Goal: Task Accomplishment & Management: Use online tool/utility

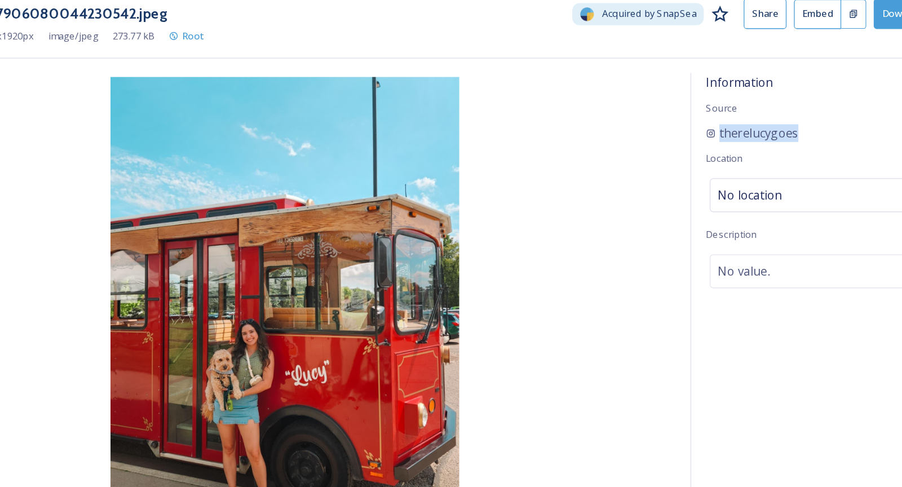
scroll to position [523, 0]
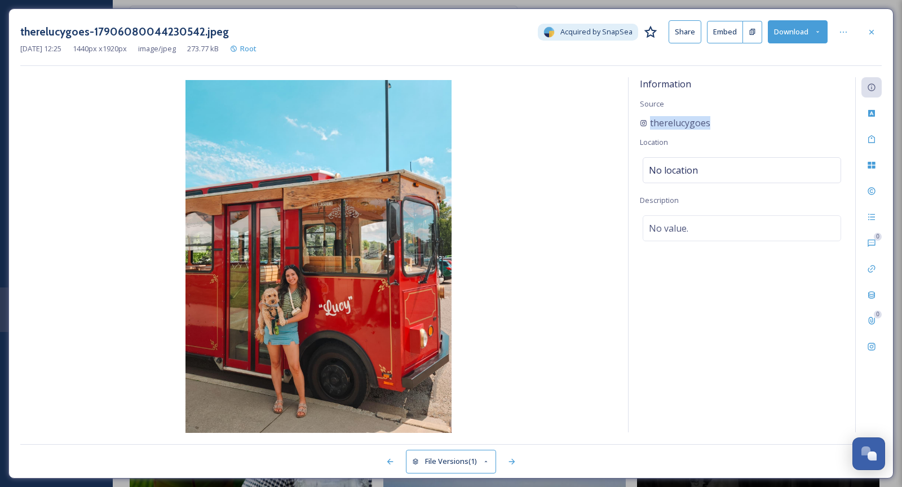
click at [799, 34] on button "Download" at bounding box center [798, 31] width 60 height 23
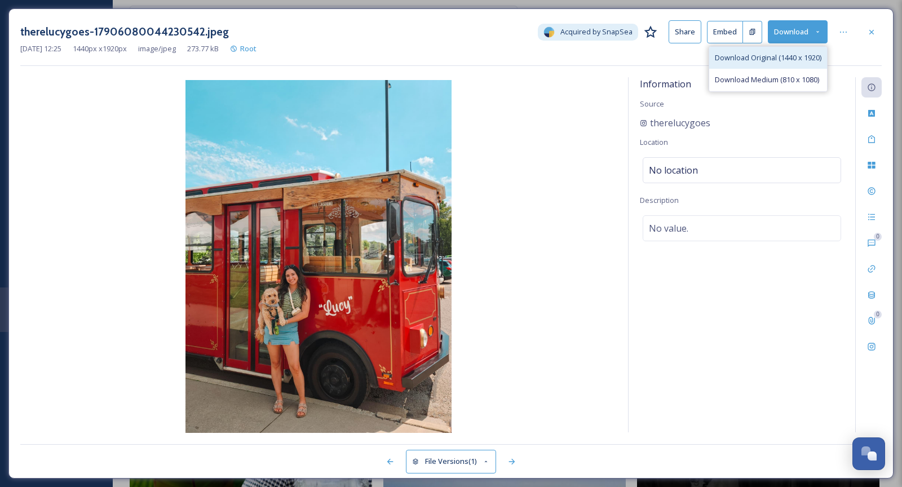
click at [801, 59] on span "Download Original (1440 x 1920)" at bounding box center [768, 57] width 107 height 11
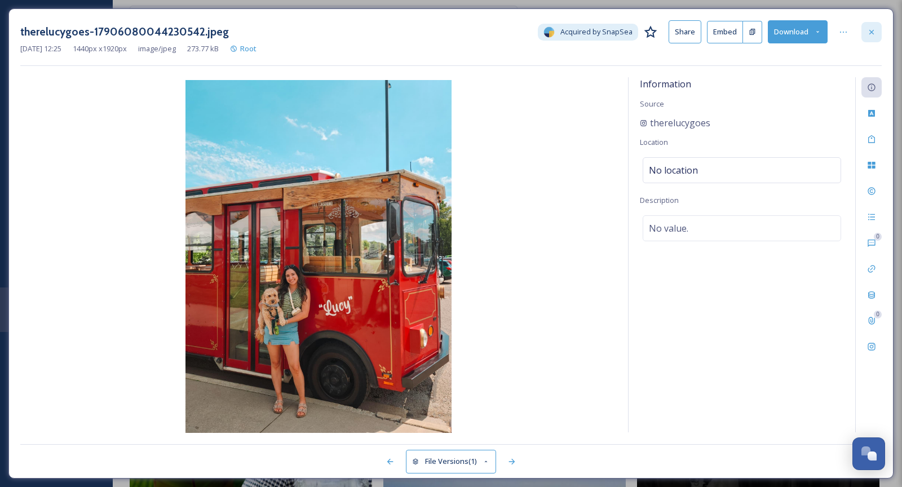
click at [867, 38] on div at bounding box center [872, 32] width 20 height 20
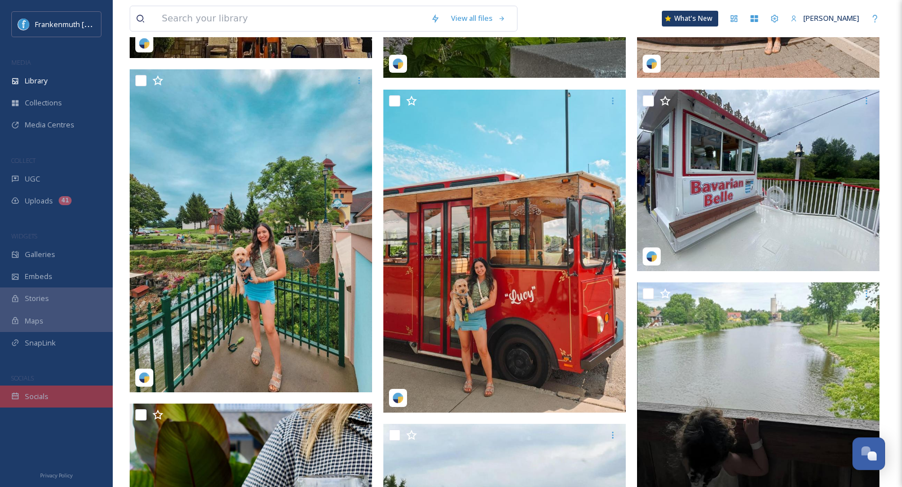
click at [76, 392] on div "Socials" at bounding box center [56, 397] width 113 height 22
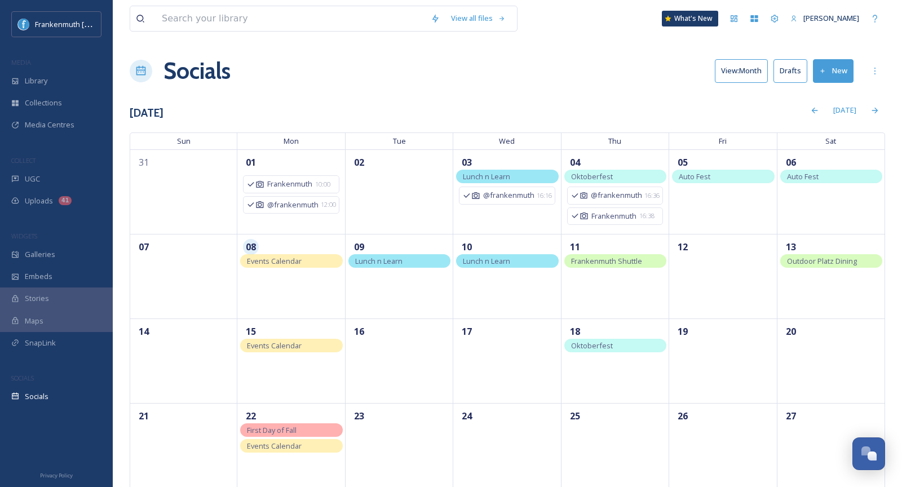
click at [838, 68] on button "New" at bounding box center [833, 70] width 41 height 23
click at [830, 105] on div "Post" at bounding box center [831, 97] width 43 height 22
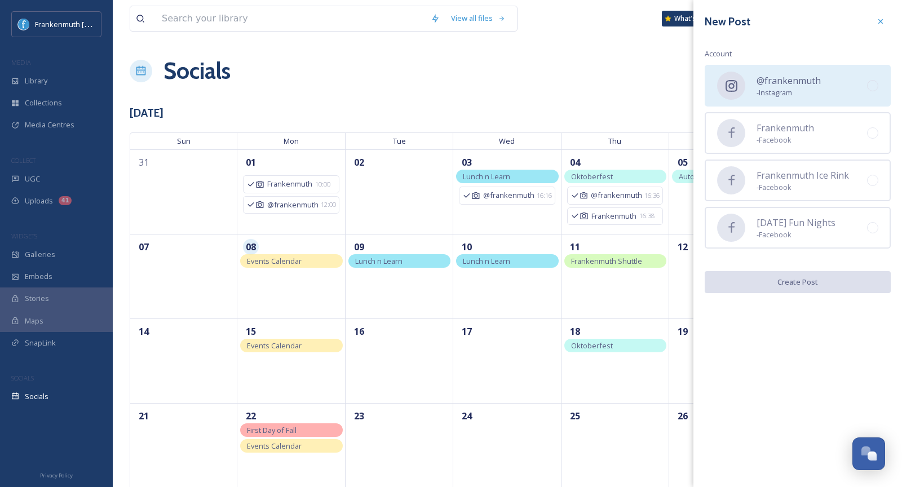
click at [816, 67] on div "@frankenmuth - Instagram" at bounding box center [798, 86] width 186 height 42
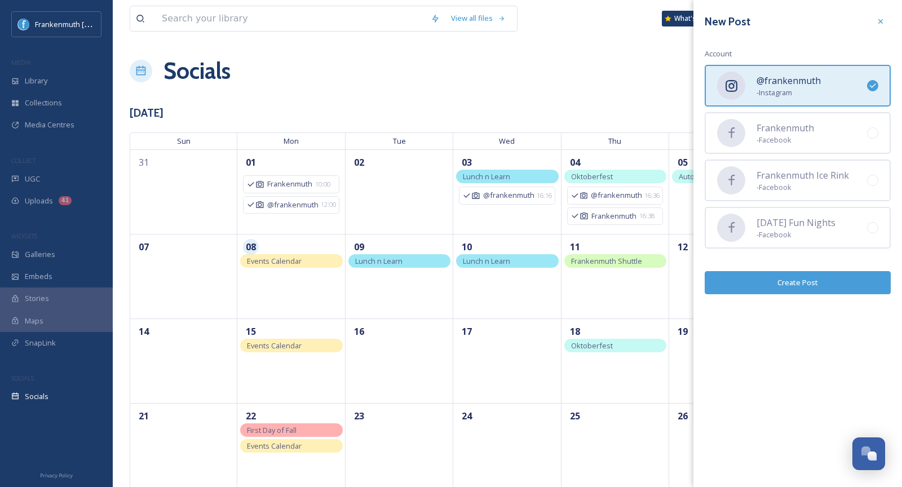
click at [795, 288] on button "Create Post" at bounding box center [798, 282] width 186 height 23
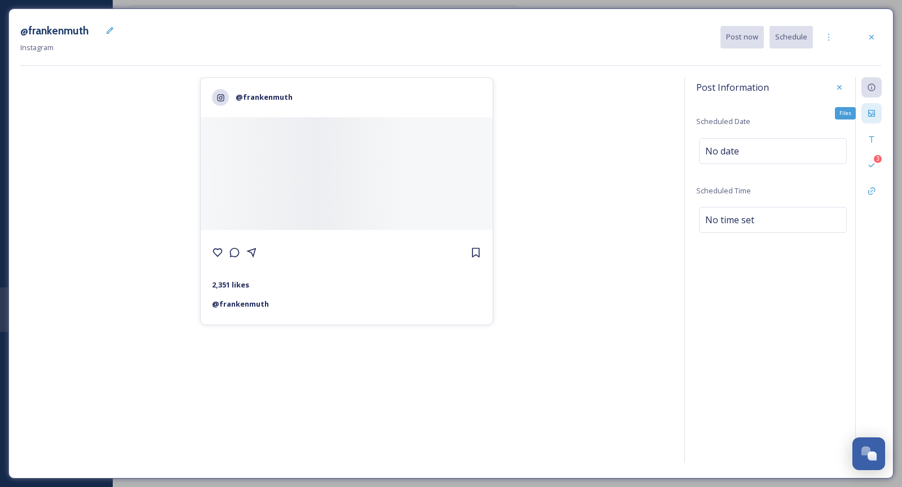
click at [867, 113] on div "Files" at bounding box center [872, 113] width 20 height 20
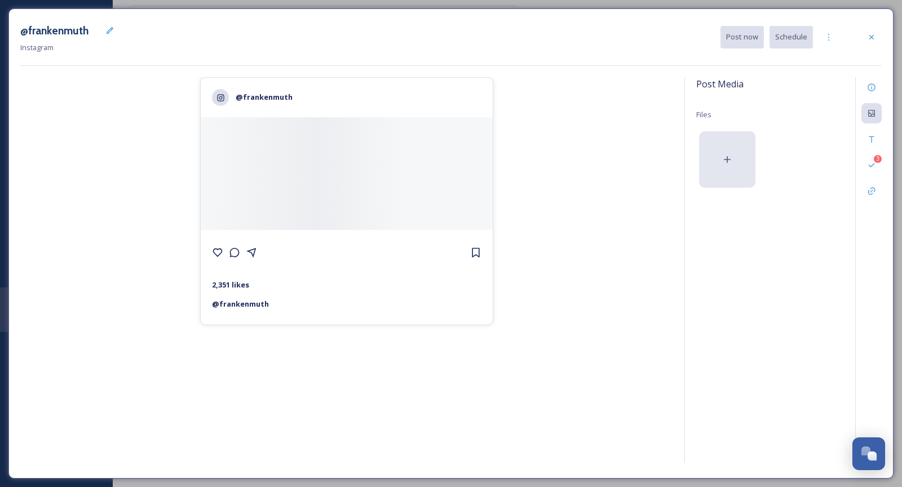
click at [720, 178] on div at bounding box center [727, 159] width 56 height 56
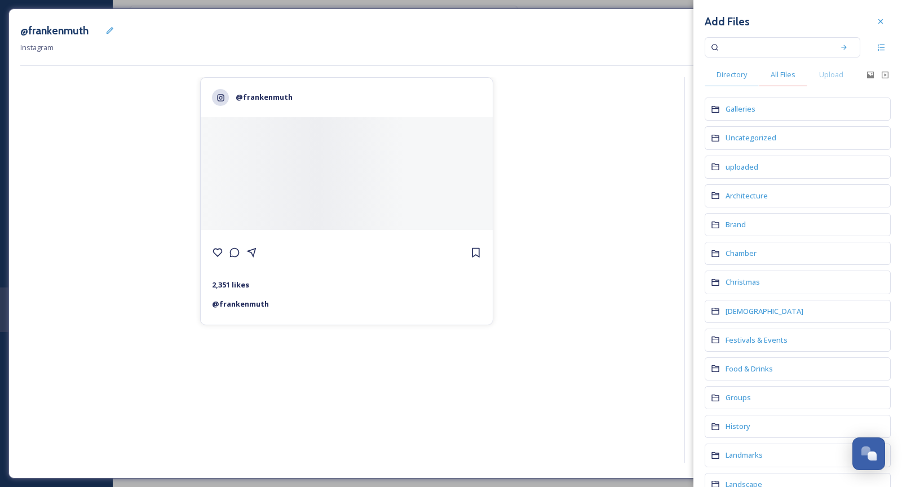
click at [776, 78] on span "All Files" at bounding box center [783, 74] width 25 height 11
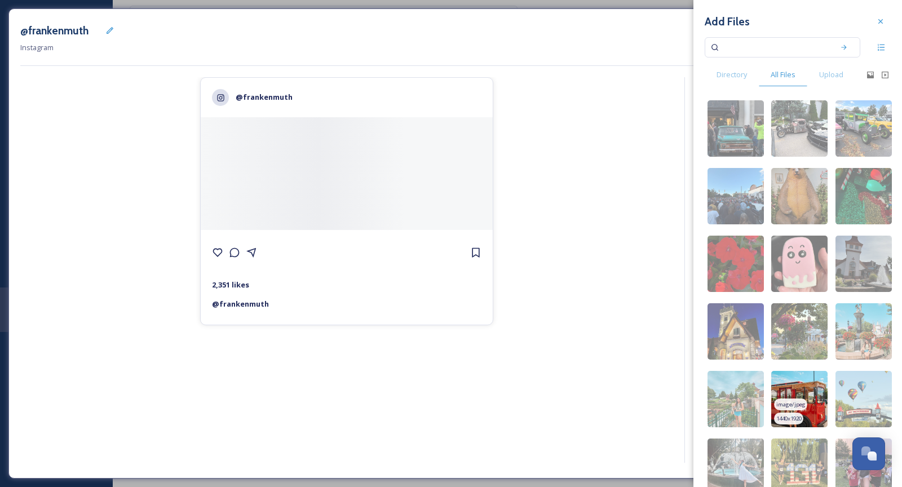
click at [793, 383] on img at bounding box center [799, 399] width 56 height 56
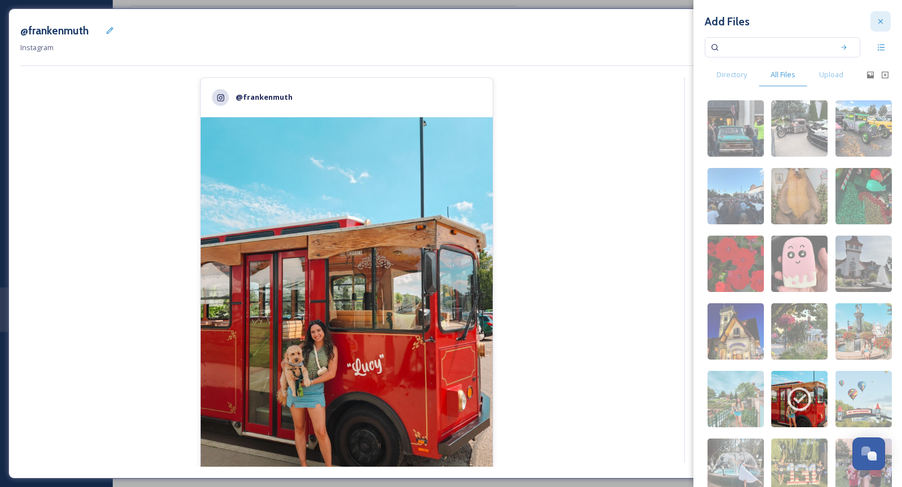
click at [879, 20] on icon at bounding box center [881, 21] width 5 height 5
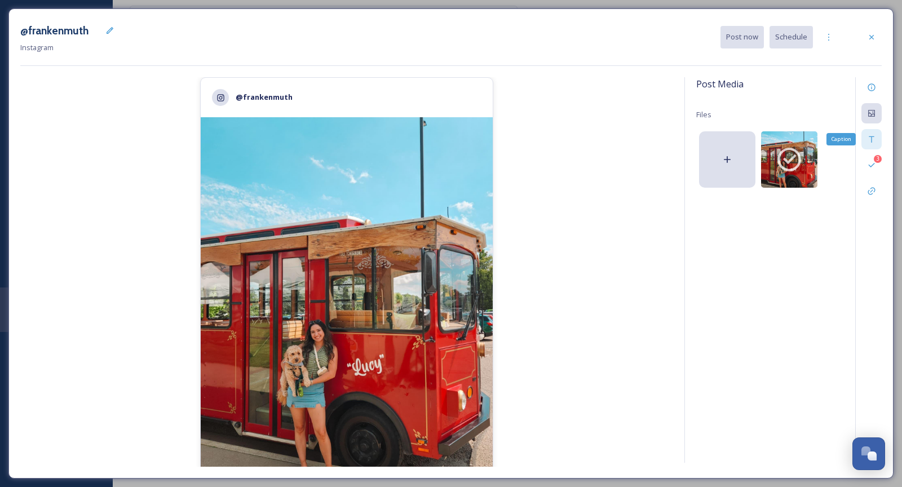
click at [876, 133] on div "Caption" at bounding box center [872, 139] width 20 height 20
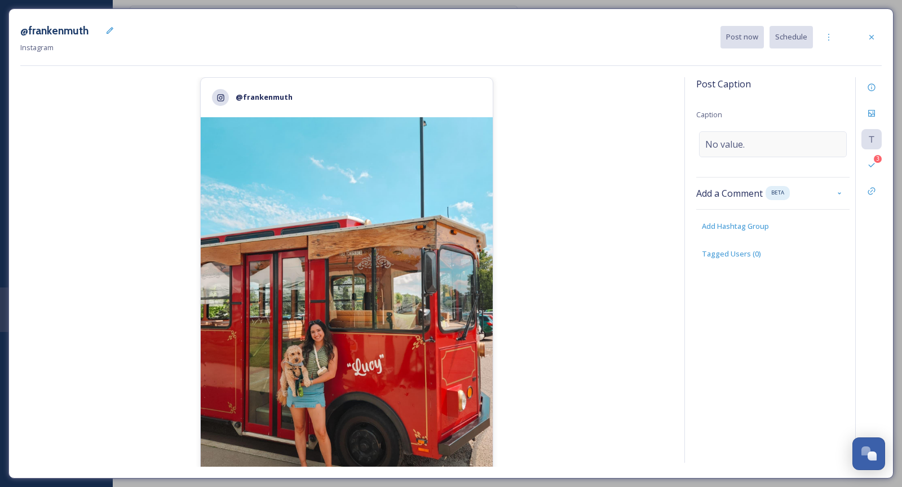
click at [768, 143] on div "No value." at bounding box center [773, 144] width 148 height 26
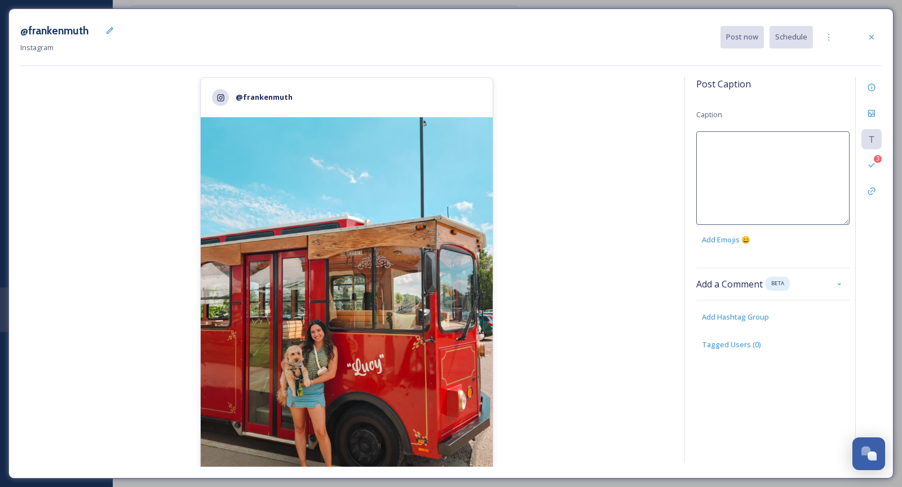
click at [768, 143] on textarea at bounding box center [772, 178] width 153 height 94
paste textarea "This is paws-itively adorable!"
paste textarea "therelucygoes"
type textarea "This is paws-itively adorable! 🐾 Thank you for sharing your memory with us! ❤️ …"
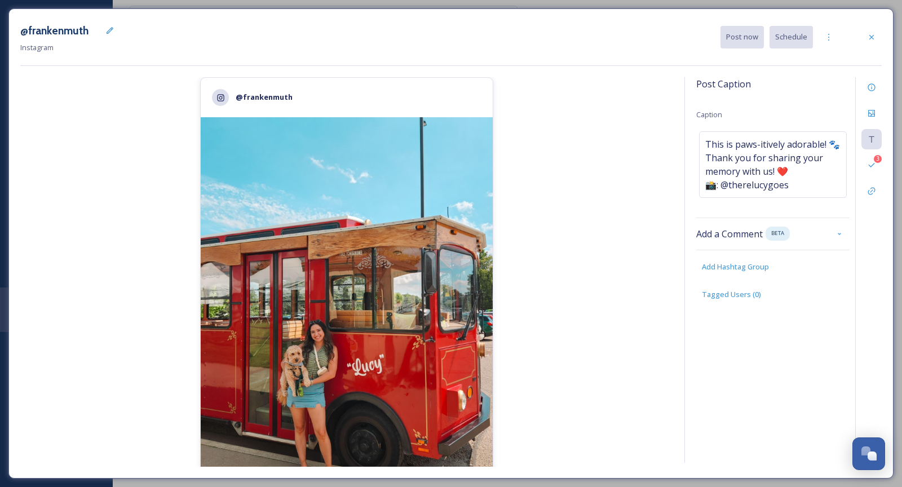
click at [656, 182] on div "@frankenmuth 2,351 likes @ frankenmuth" at bounding box center [346, 272] width 653 height 390
click at [730, 141] on span "This is paws-itively adorable! 🐾 Thank you for sharing your memory with us! ❤️ …" at bounding box center [772, 165] width 135 height 54
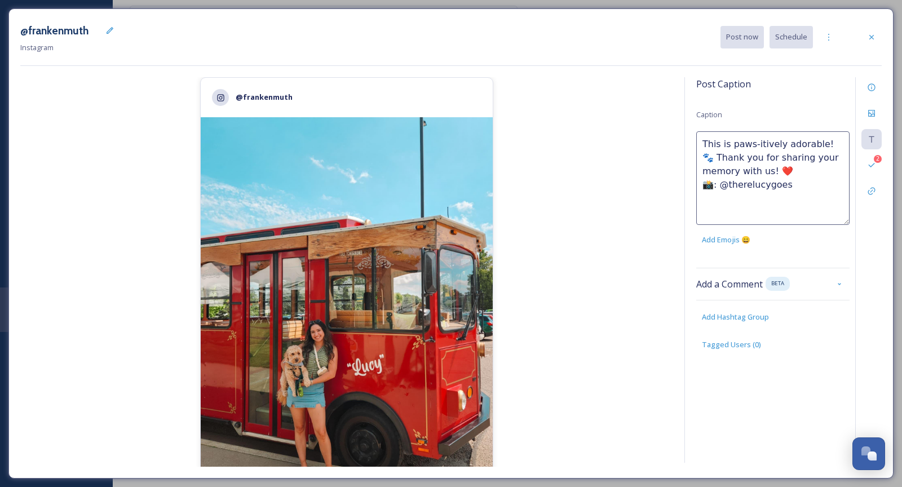
click at [722, 143] on textarea "This is paws-itively adorable! 🐾 Thank you for sharing your memory with us! ❤️ …" at bounding box center [772, 178] width 153 height 94
type textarea "This photo is paws-itively adorable! 🐾 Thank you for sharing your memory with u…"
click at [594, 267] on div "@frankenmuth 2,351 likes @ frankenmuth This is paws-itively adorable! 🐾 Thank y…" at bounding box center [346, 272] width 653 height 390
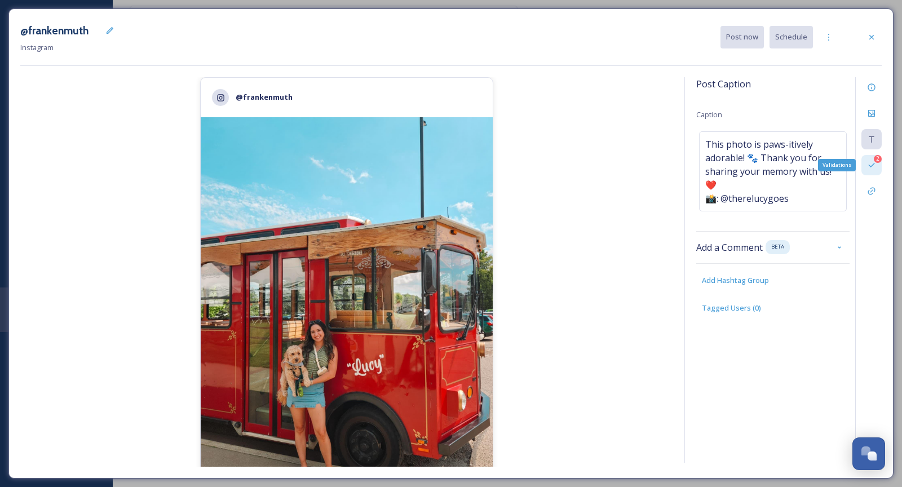
click at [872, 157] on div "2 Validations" at bounding box center [872, 165] width 20 height 20
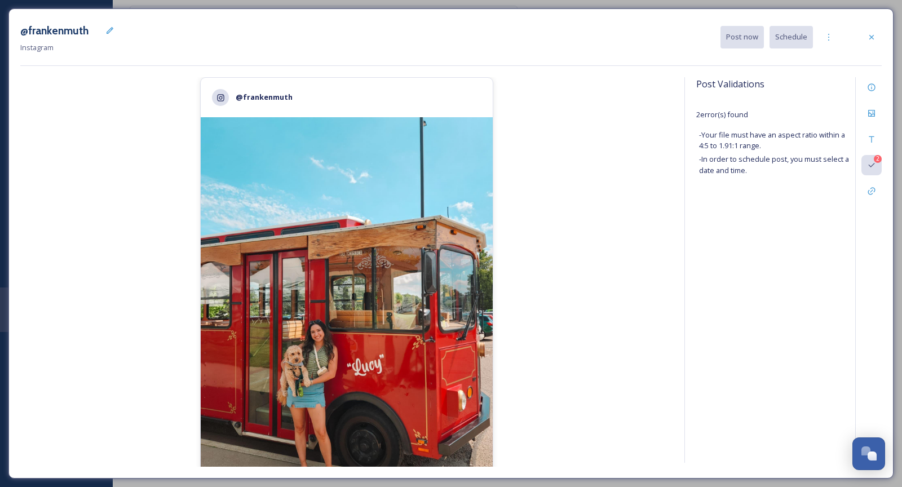
click at [563, 348] on div "@frankenmuth 2,351 likes @ frankenmuth This photo is paws-itively adorable! 🐾 T…" at bounding box center [346, 272] width 653 height 390
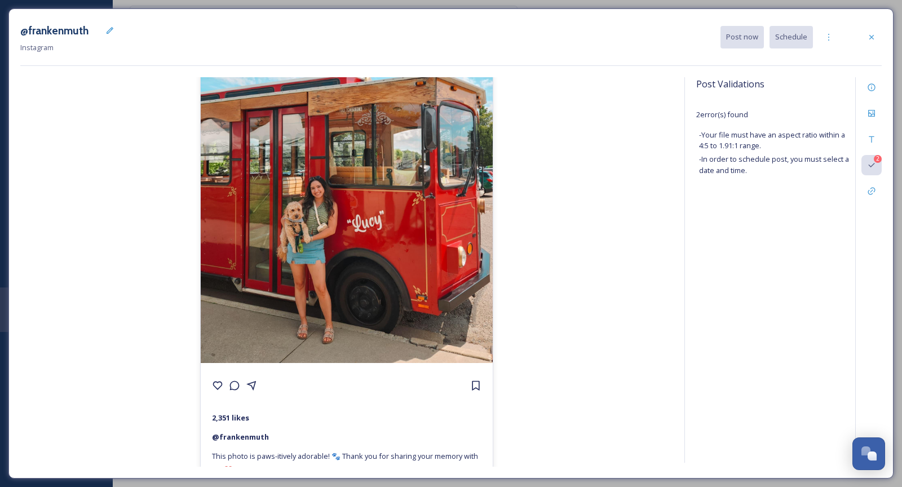
scroll to position [175, 0]
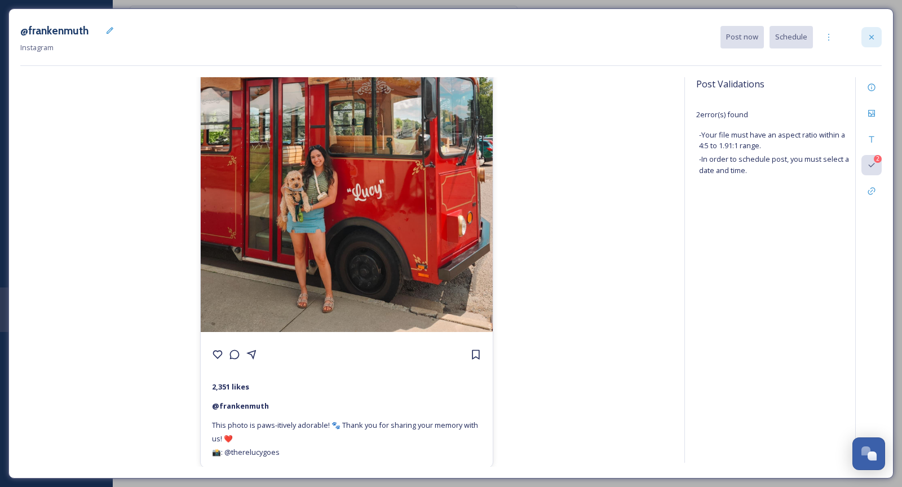
click at [880, 38] on div at bounding box center [872, 37] width 20 height 20
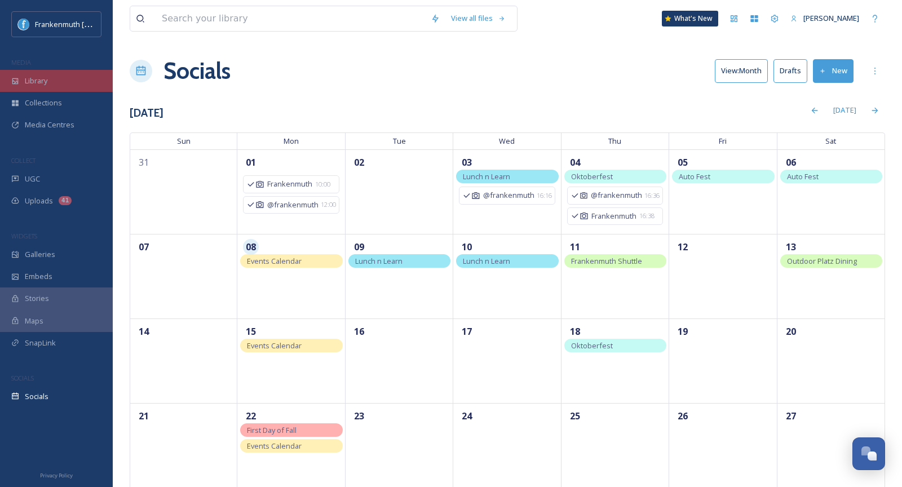
click at [67, 86] on div "Library" at bounding box center [56, 81] width 113 height 22
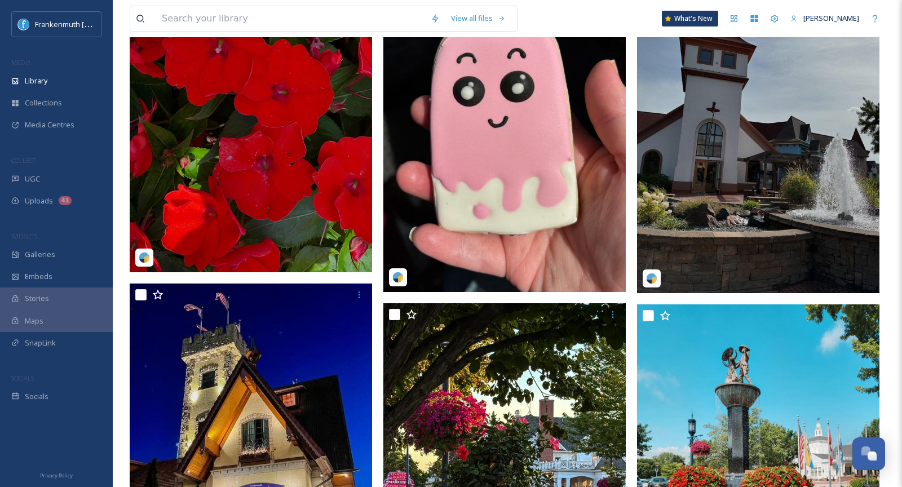
scroll to position [798, 0]
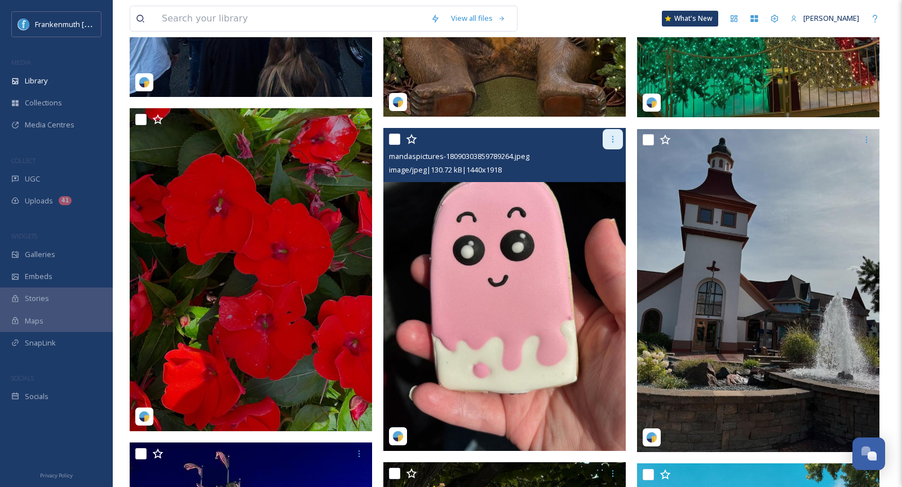
click at [614, 136] on icon at bounding box center [612, 139] width 9 height 9
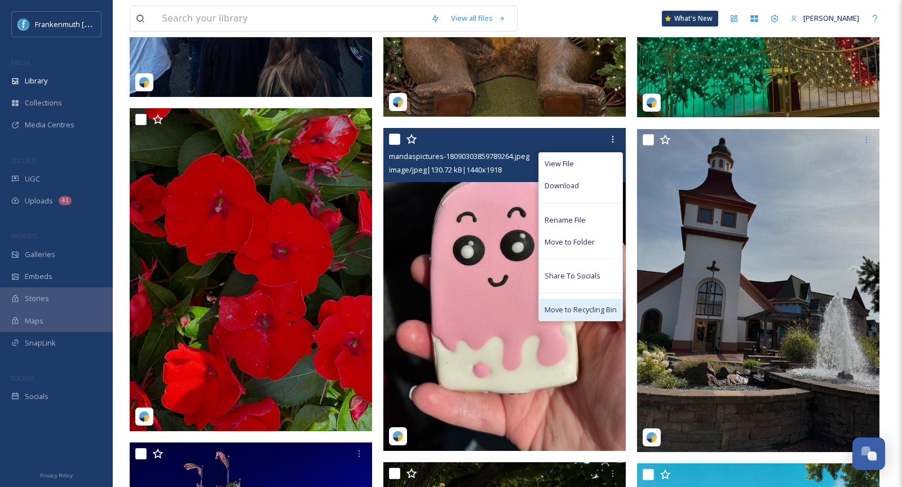
click at [588, 316] on div "Move to Recycling Bin" at bounding box center [580, 310] width 83 height 22
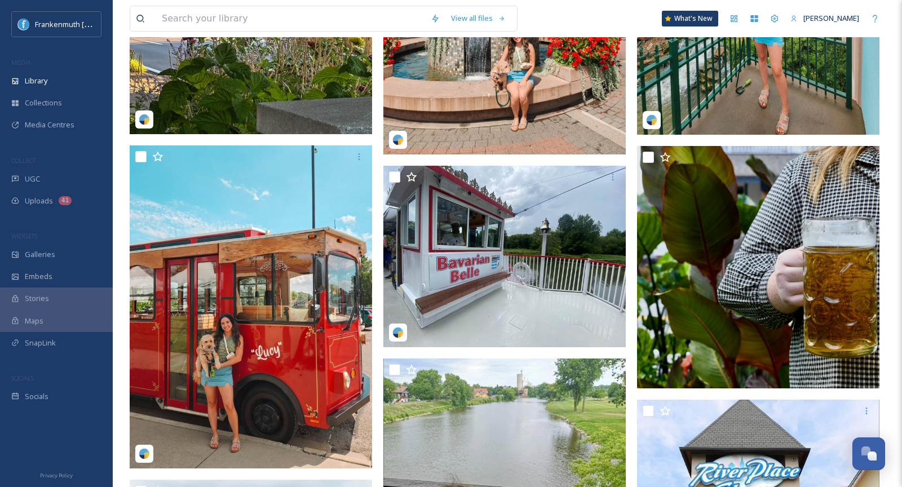
scroll to position [1431, 0]
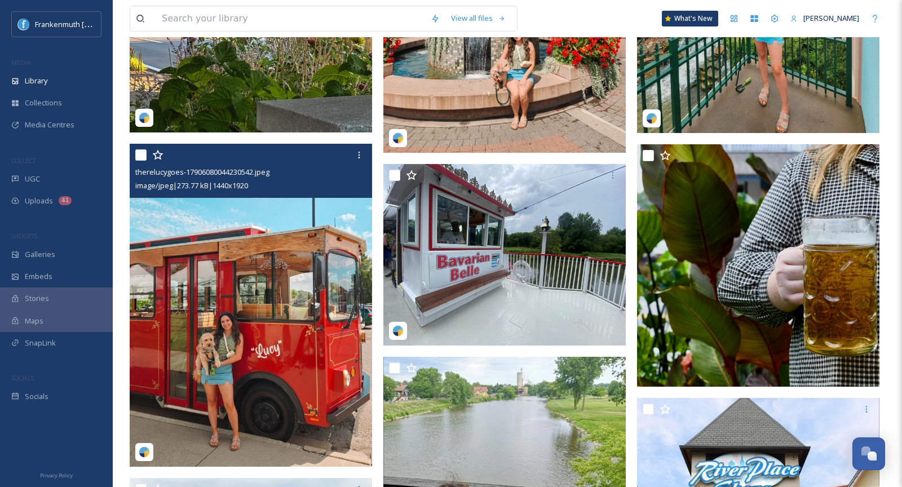
click at [297, 303] on img at bounding box center [251, 305] width 242 height 323
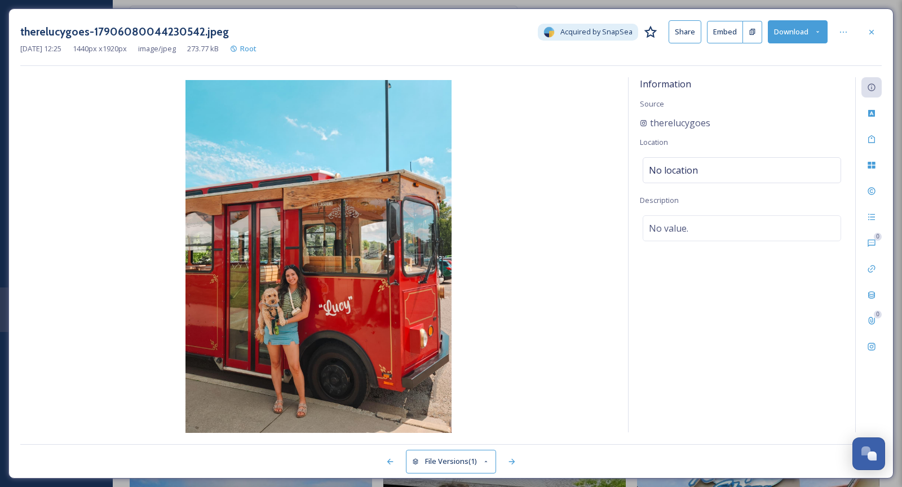
click at [466, 471] on button "File Versions (1)" at bounding box center [451, 461] width 90 height 23
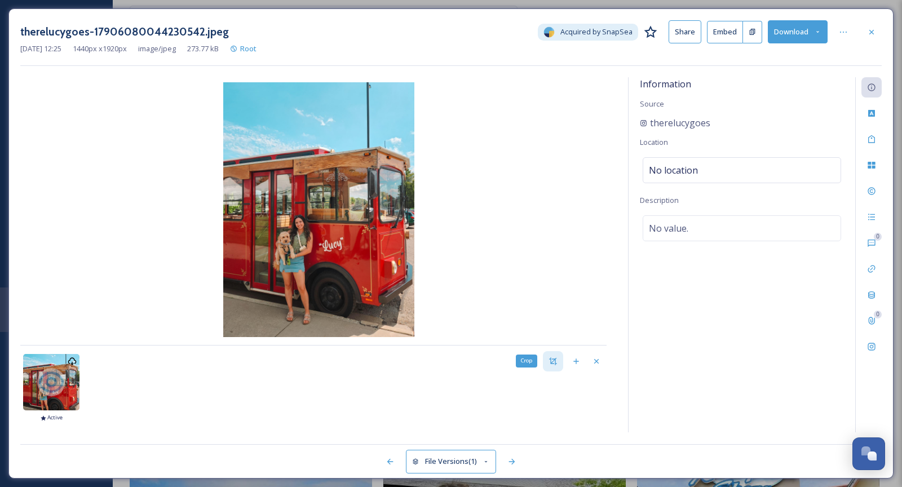
click at [558, 364] on div "Crop" at bounding box center [553, 361] width 20 height 20
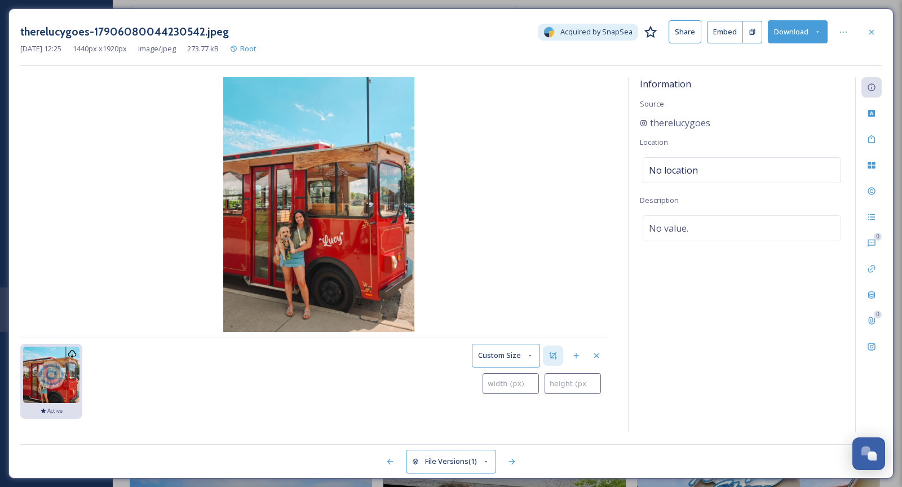
type input "0"
type input "2"
type input "12"
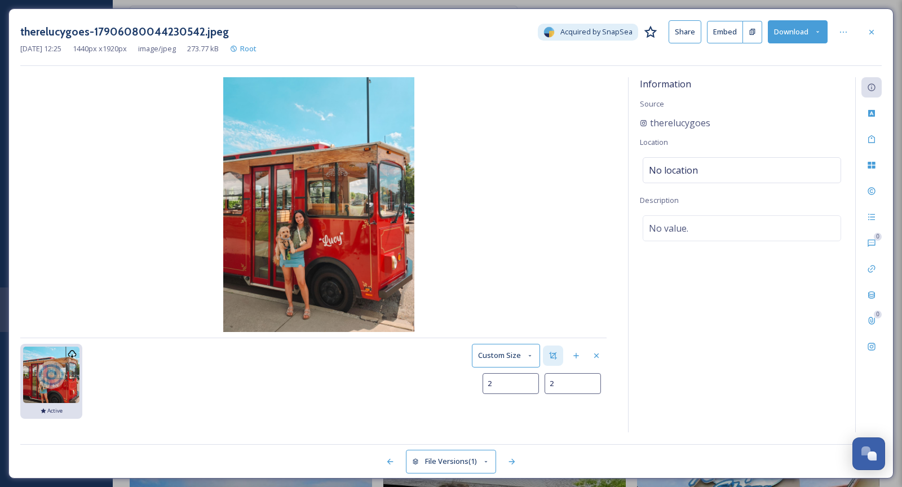
type input "11"
type input "36"
type input "31"
type input "73"
type input "63"
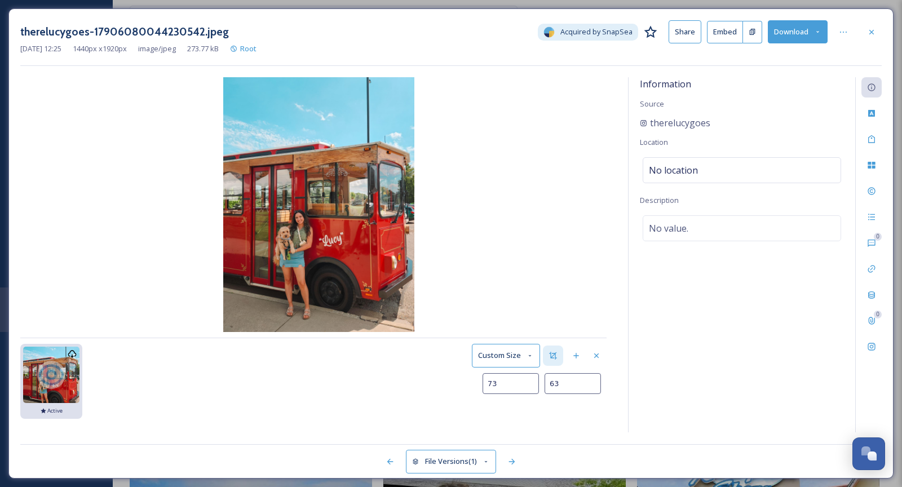
type input "131"
type input "116"
type input "206"
type input "186"
type input "292"
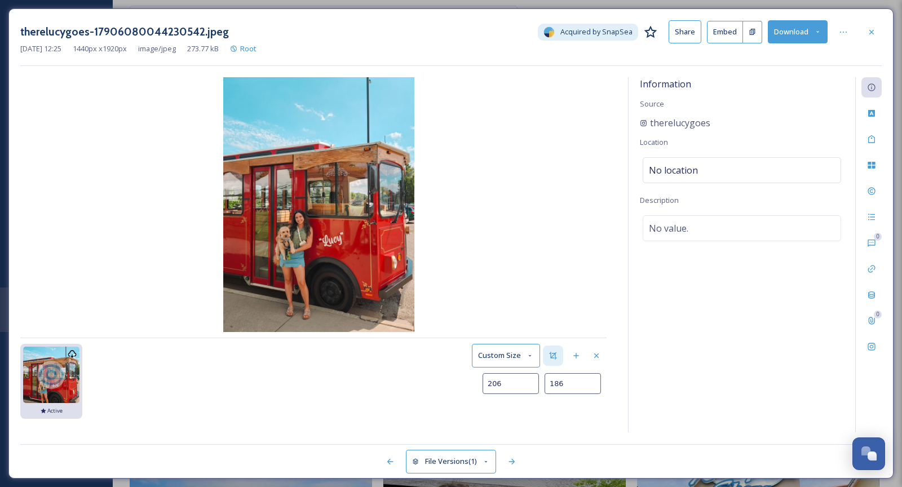
type input "264"
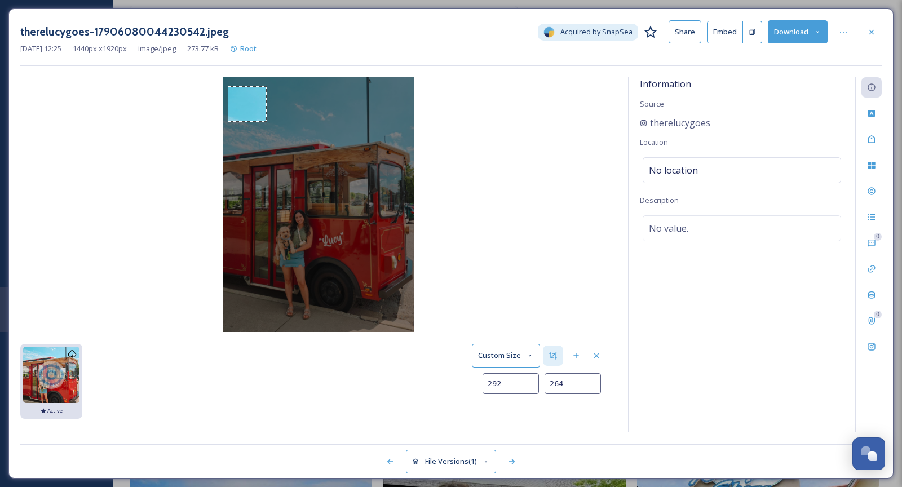
type input "399"
type input "358"
type input "519"
type input "467"
type input "644"
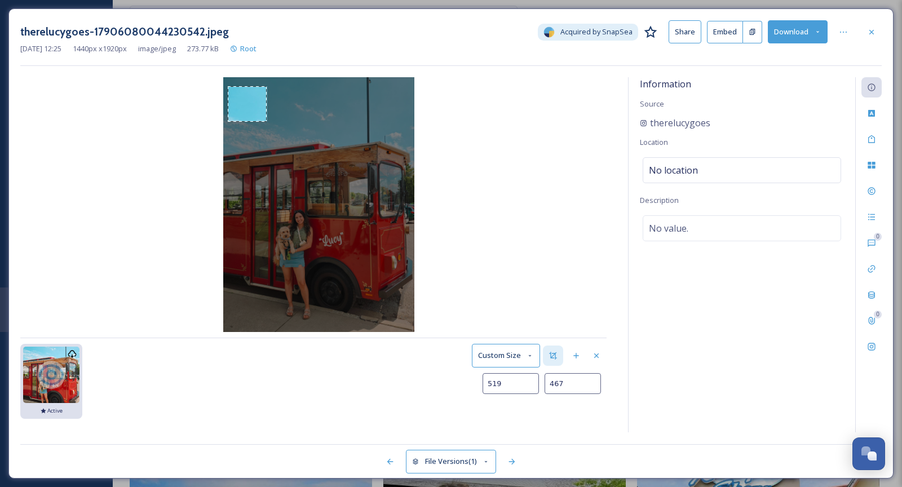
type input "582"
type input "766"
type input "702"
type input "875"
type input "824"
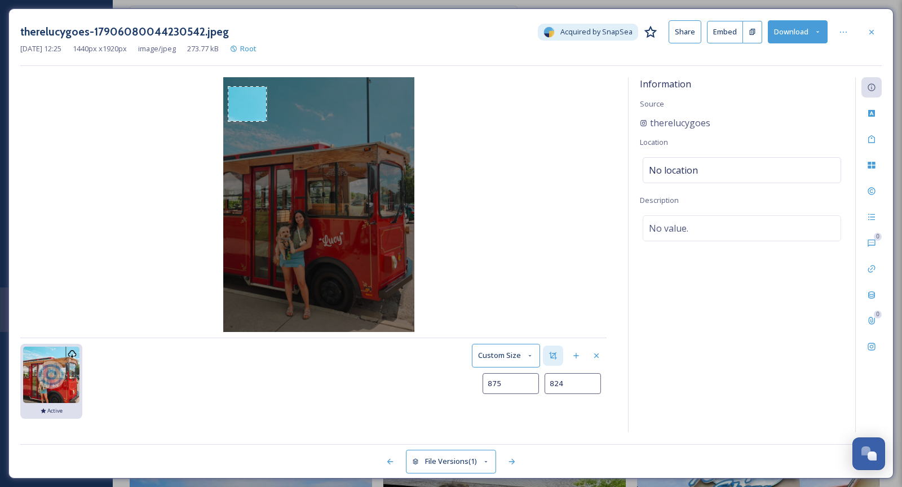
type input "962"
type input "939"
type input "1029"
type input "1046"
type input "1080"
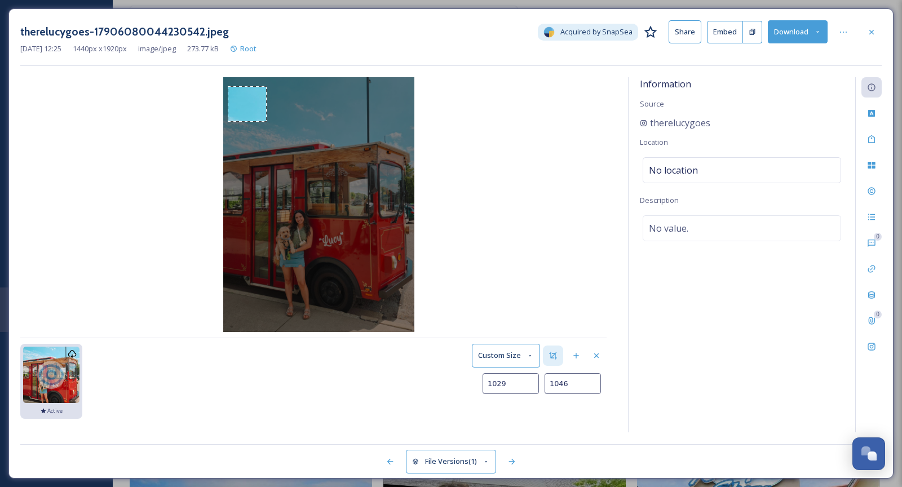
type input "1141"
type input "1114"
type input "1221"
type input "1142"
type input "1290"
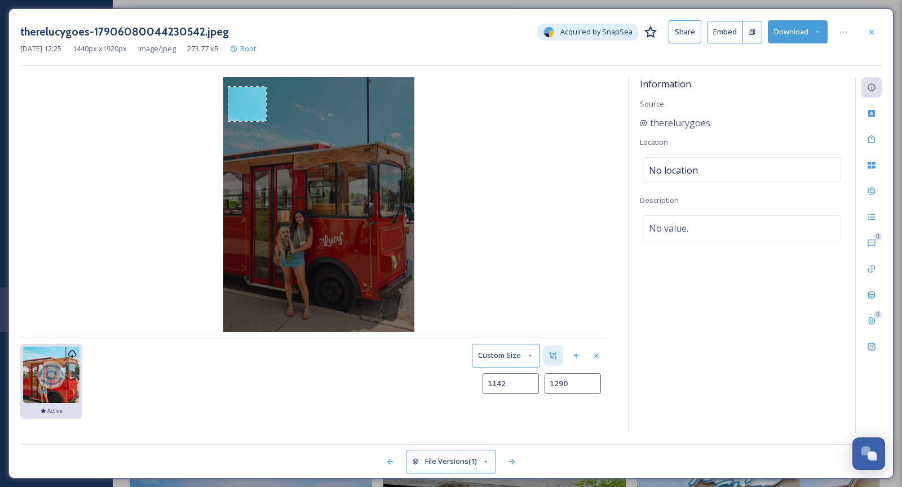
type input "1162"
type input "1344"
type input "1175"
type input "1382"
type input "1185"
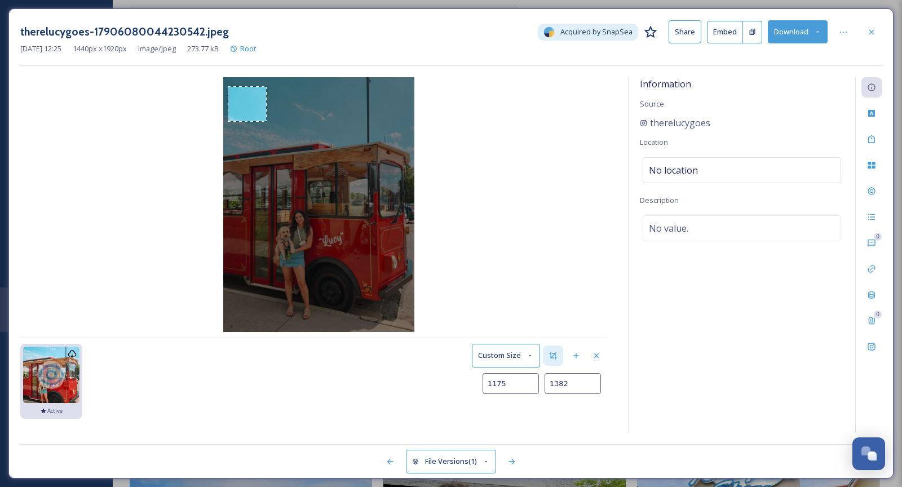
type input "1410"
type input "1193"
type input "1432"
type input "1198"
type input "1445"
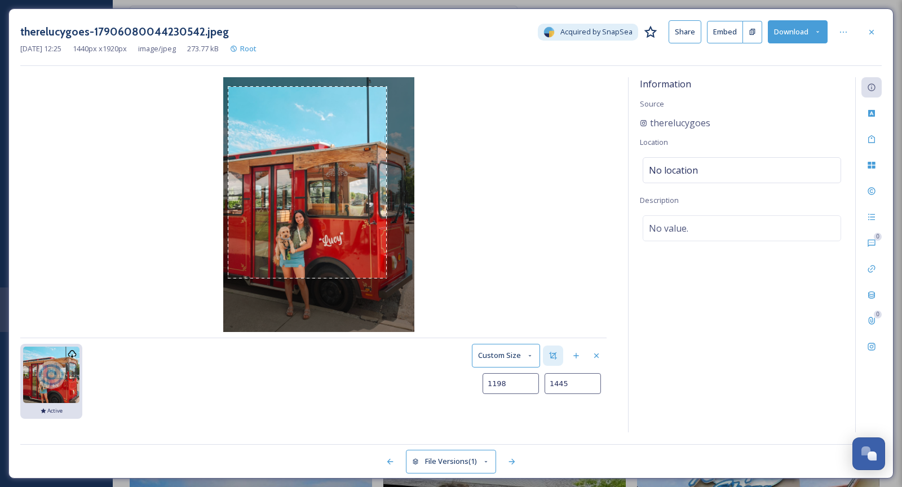
type input "1201"
type input "1451"
type input "1203"
type input "1454"
type input "1204"
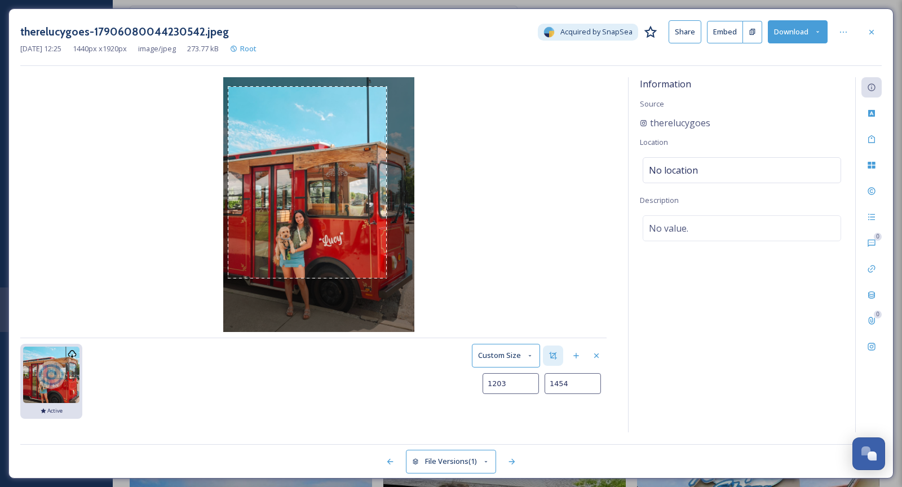
type input "1457"
type input "1205"
type input "1462"
type input "1207"
type input "1471"
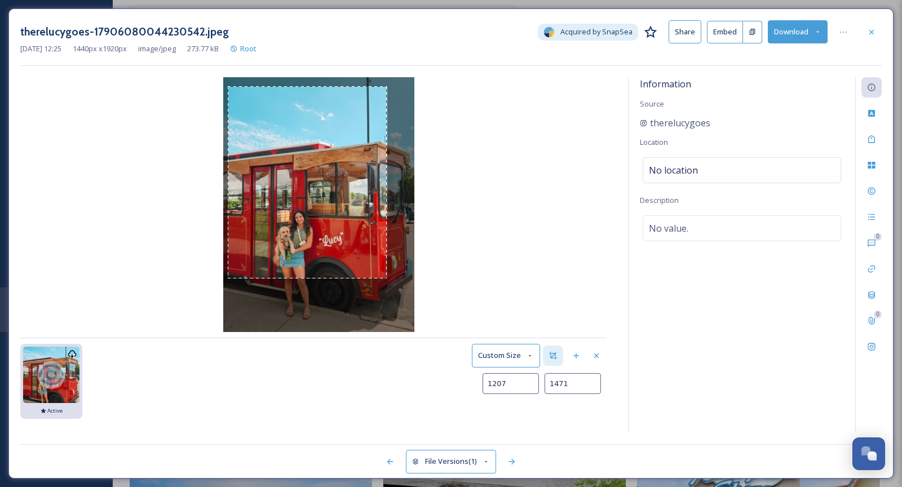
type input "1210"
type input "1482"
type input "1214"
type input "1494"
type input "1218"
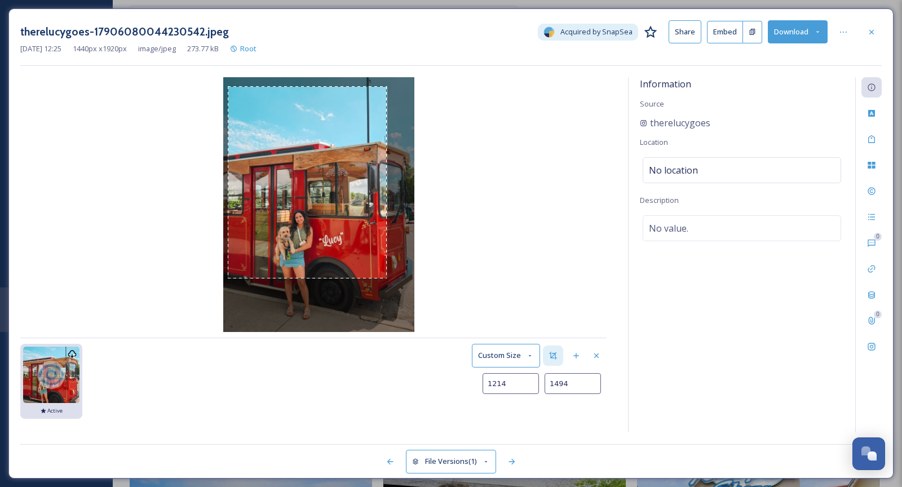
type input "1505"
type input "1221"
type input "1511"
type input "1223"
type input "1514"
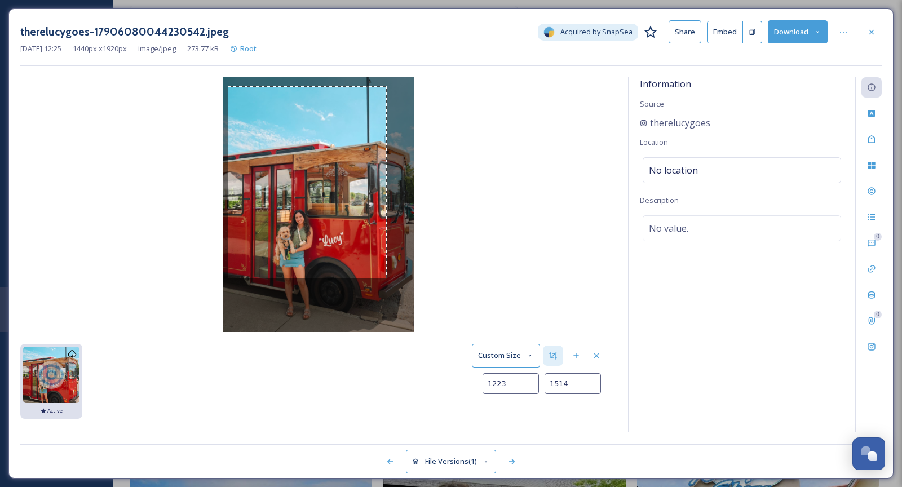
type input "1224"
type input "1516"
type input "1225"
type input "1518"
type input "1227"
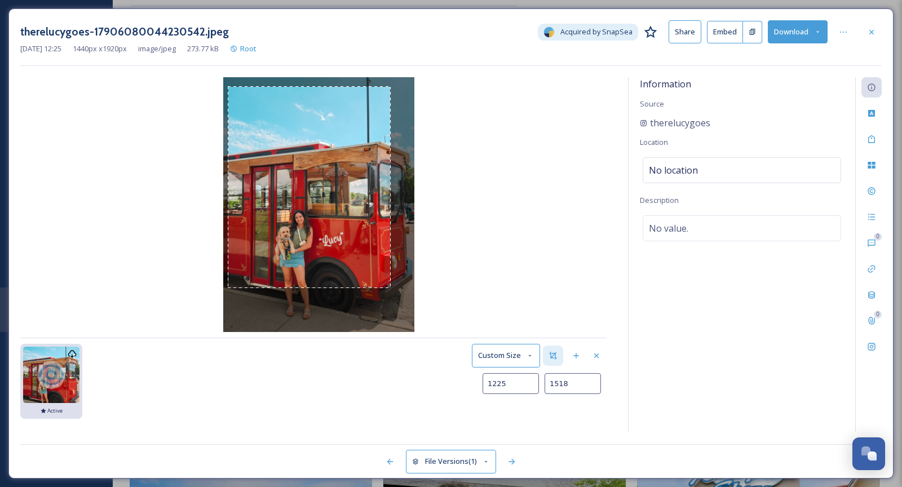
type input "1522"
type input "1229"
type input "1529"
type input "1232"
type input "1536"
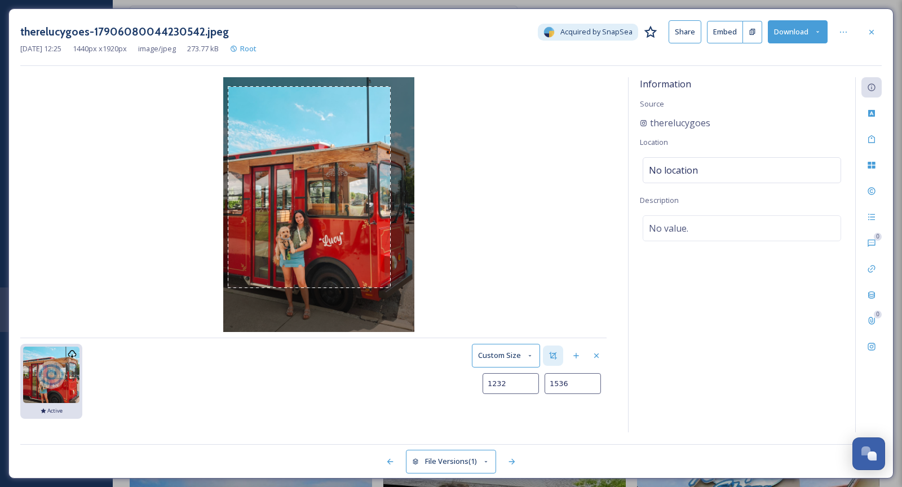
type input "1233"
type input "1542"
type input "1235"
type input "1544"
type input "1233"
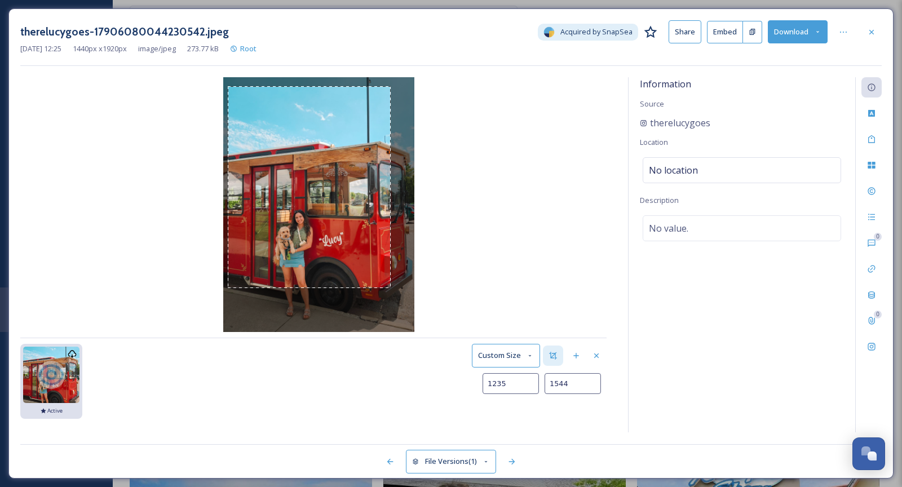
type input "1542"
type input "1227"
type input "1539"
type input "1221"
type input "1536"
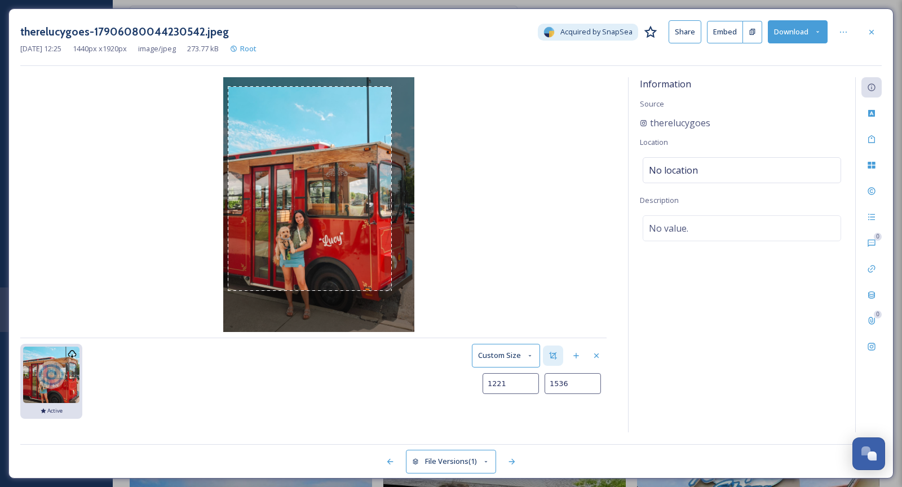
type input "1216"
type input "1533"
type input "1209"
type input "1530"
type input "1200"
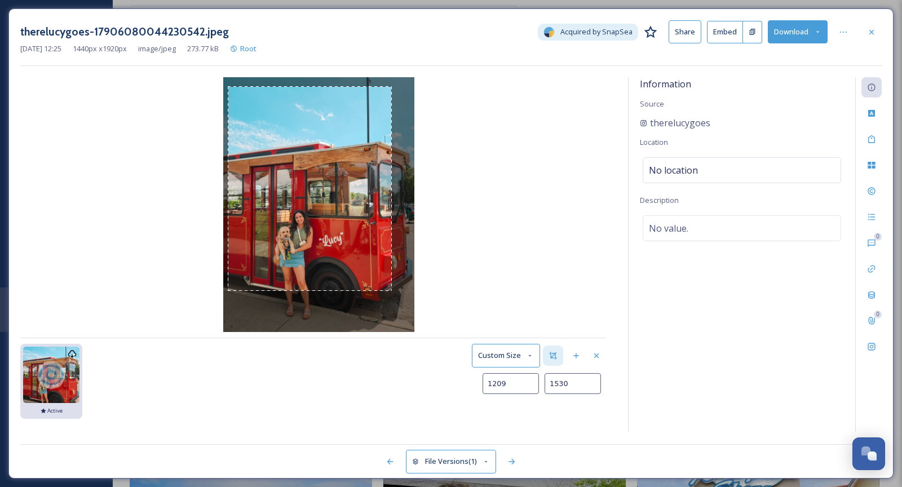
type input "1526"
type input "1194"
type input "1522"
type input "1190"
type input "1520"
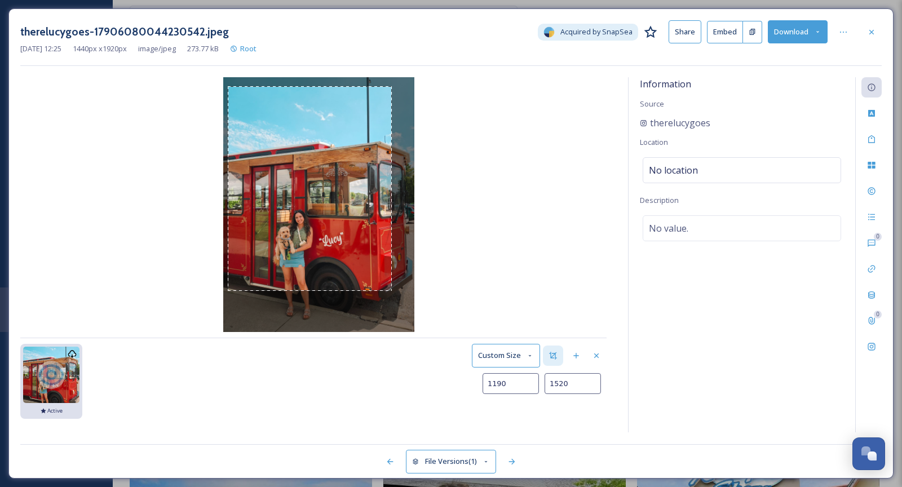
type input "1188"
type input "1519"
type input "1187"
type input "1521"
type input "1190"
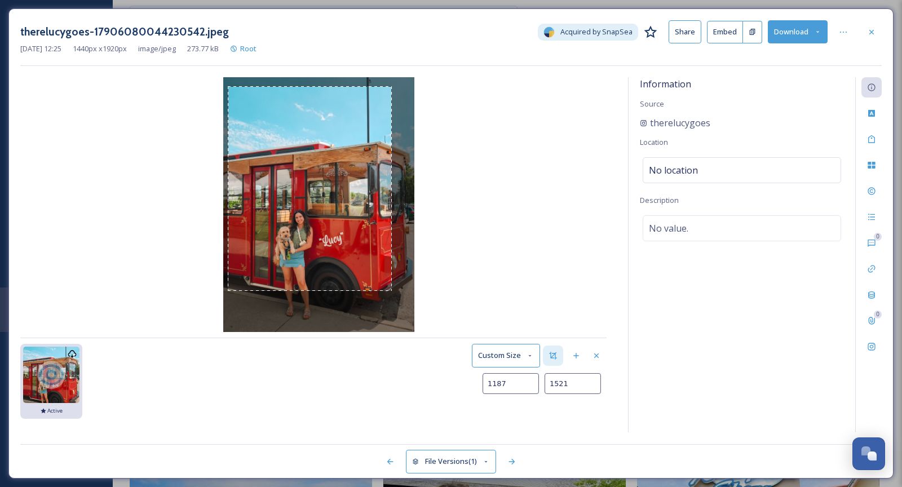
type input "1525"
type input "1197"
type input "1529"
type input "1205"
type input "1537"
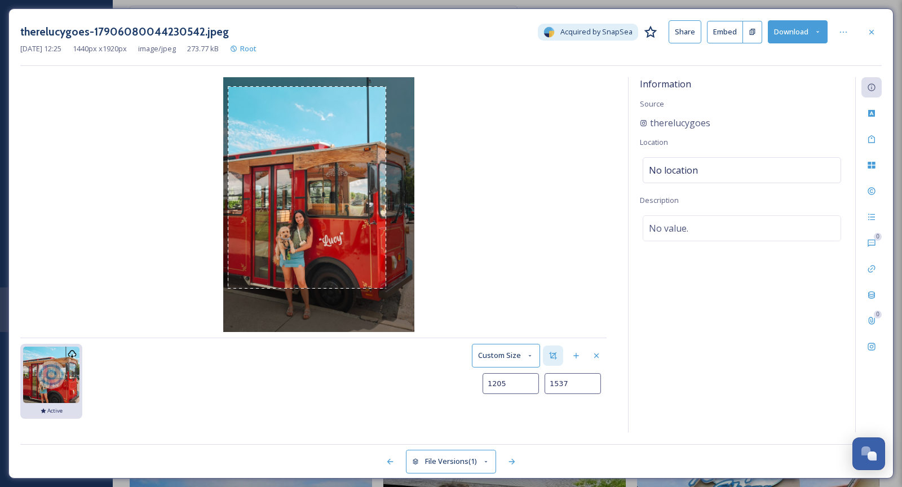
type input "1217"
type input "1547"
type input "1232"
type input "1560"
type input "1246"
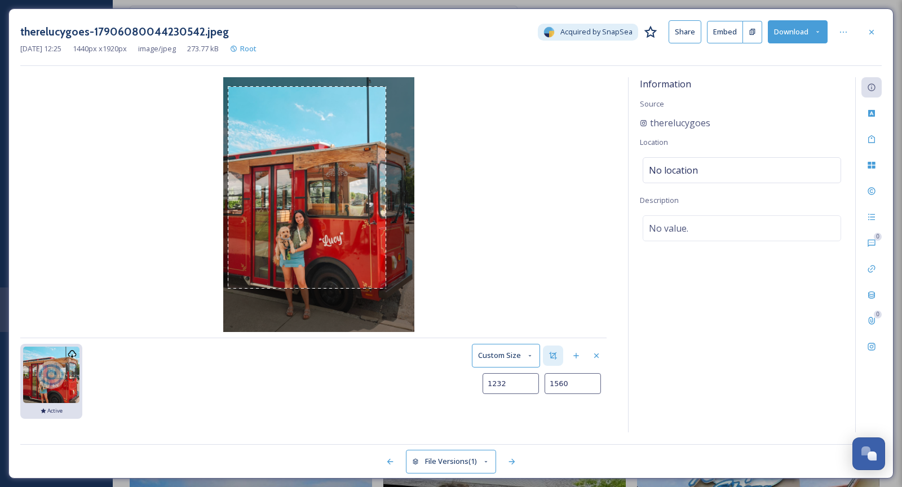
type input "1576"
type input "1260"
type input "1592"
type input "1272"
type input "1605"
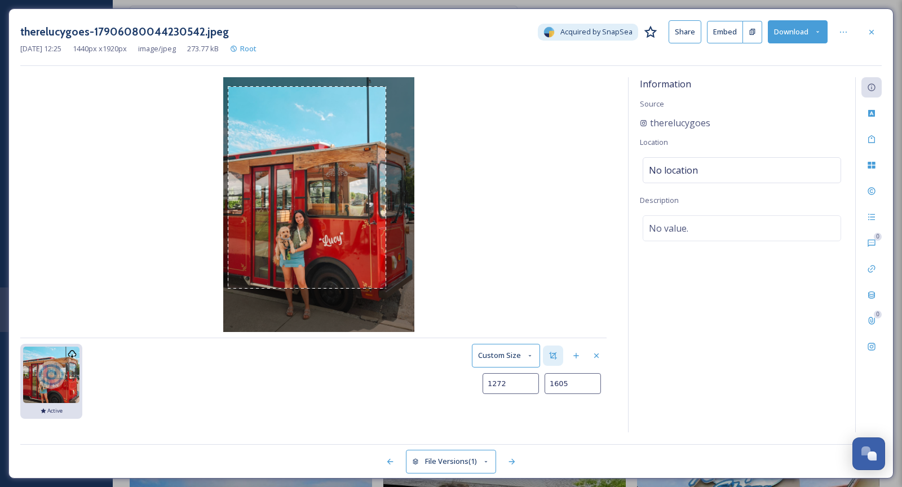
type input "1282"
type input "1616"
type input "1289"
type input "1625"
type input "1293"
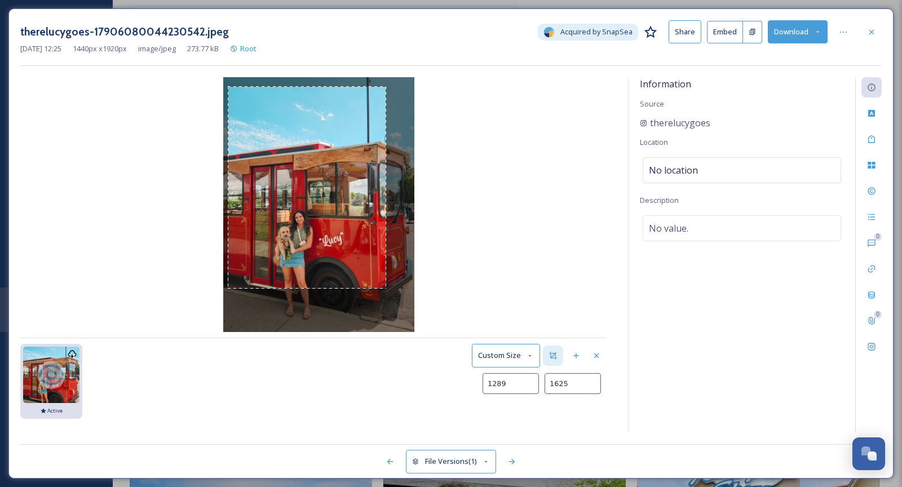
type input "1631"
type input "1296"
type input "1636"
type input "1299"
type input "1641"
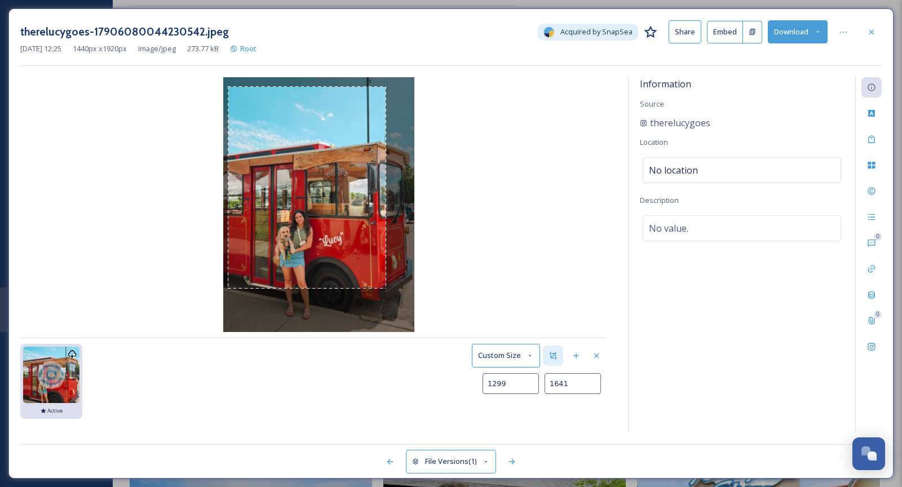
type input "1303"
type input "1646"
type input "1307"
type input "1652"
type input "1312"
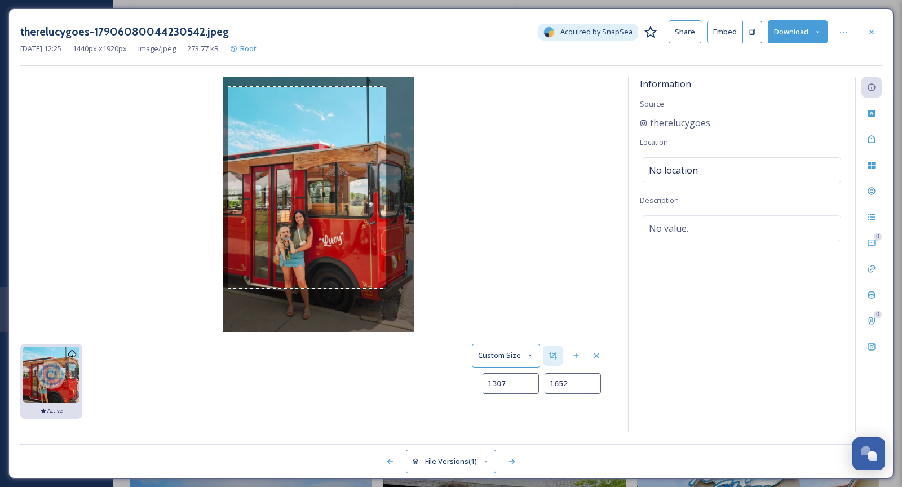
type input "1659"
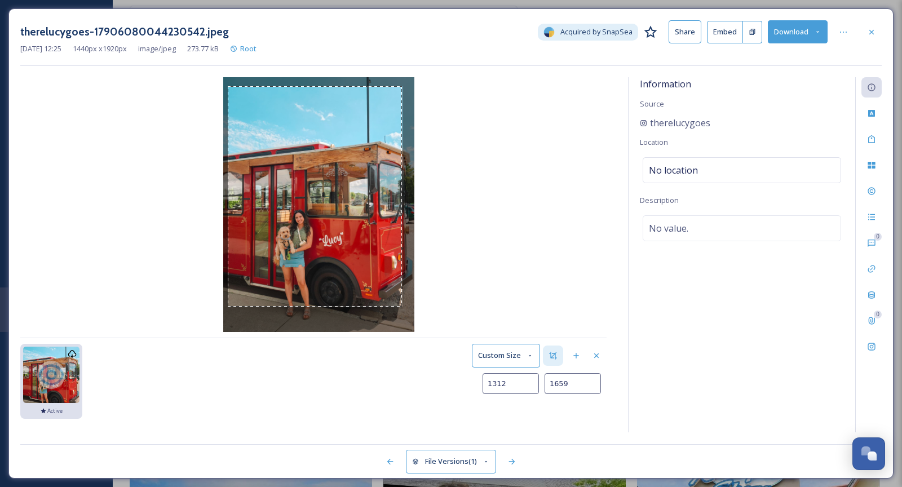
type input "1318"
type input "1666"
type input "1324"
type input "1674"
type input "1330"
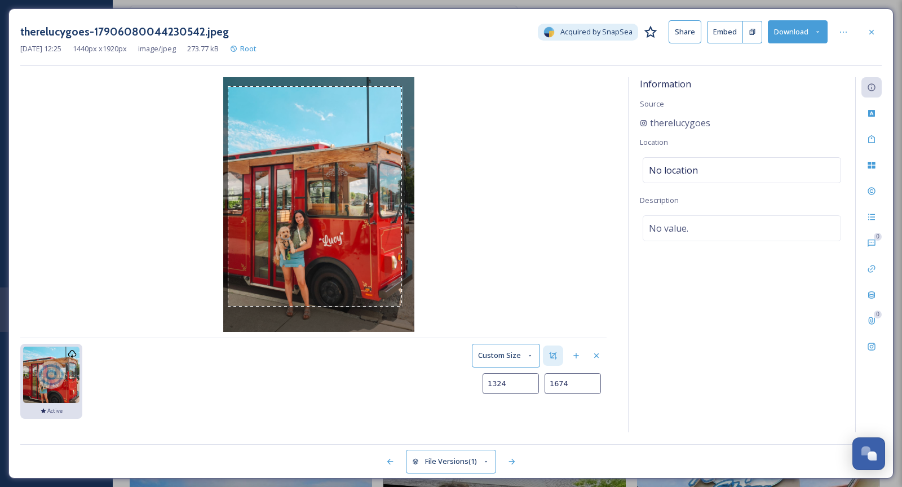
type input "1681"
type input "1335"
type input "1689"
type input "1340"
type input "1695"
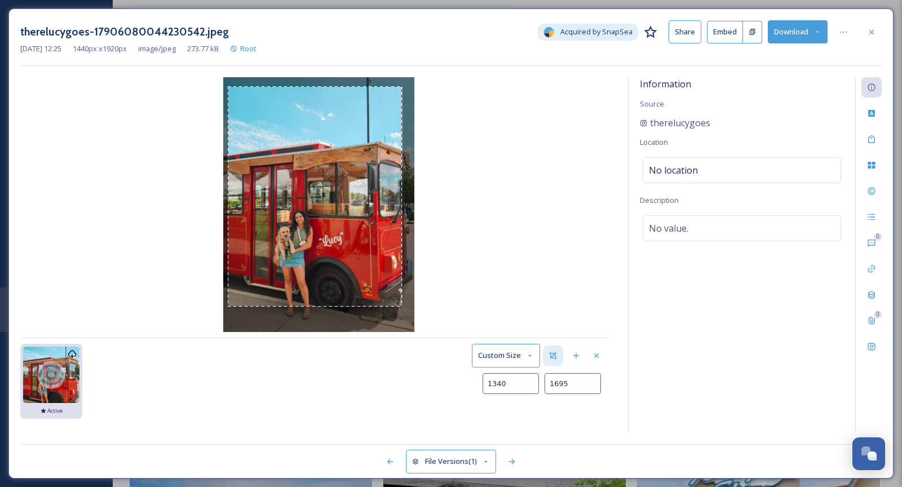
type input "1343"
type input "1698"
type input "1345"
type input "1701"
type input "1346"
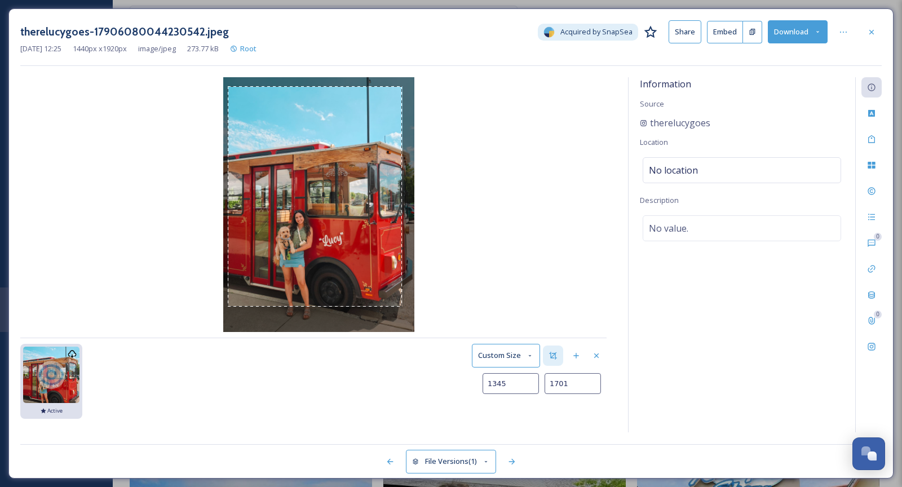
type input "1702"
type input "1347"
type input "1703"
type input "1348"
type input "1705"
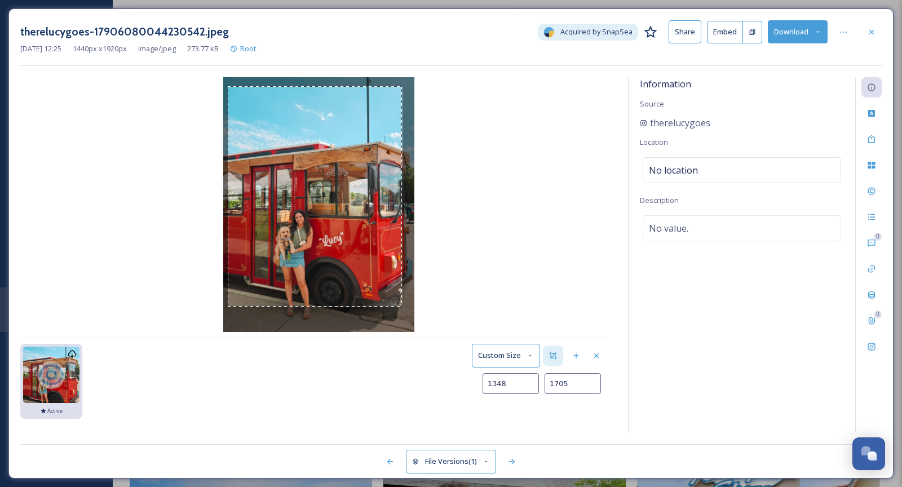
type input "1349"
type input "1710"
type input "1352"
type input "1717"
type input "1355"
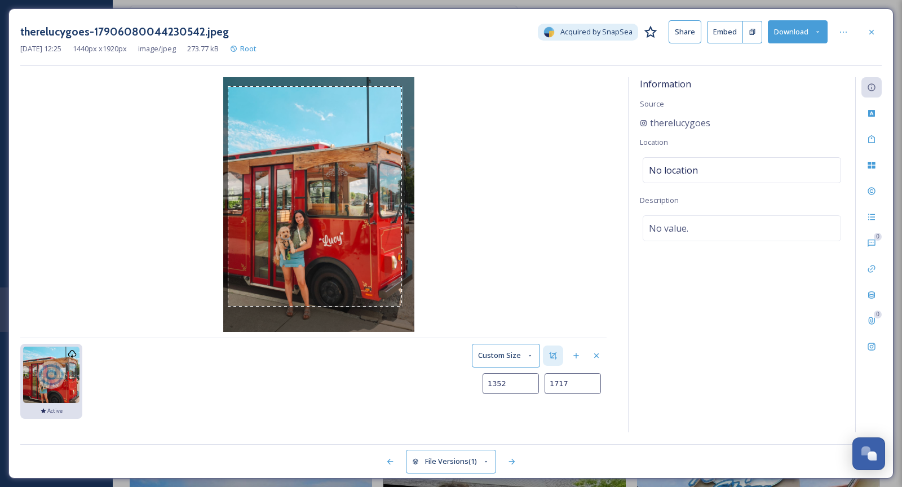
type input "1725"
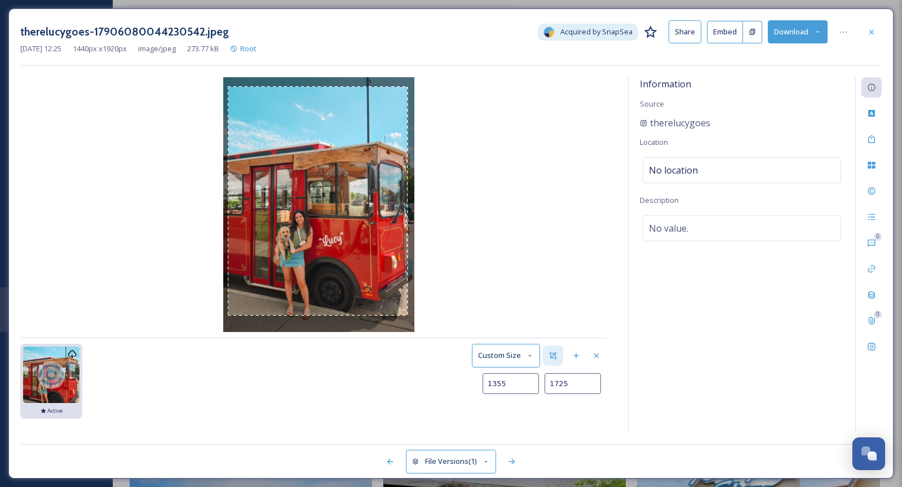
type input "1358"
type input "1734"
type input "1360"
type input "1740"
type input "1362"
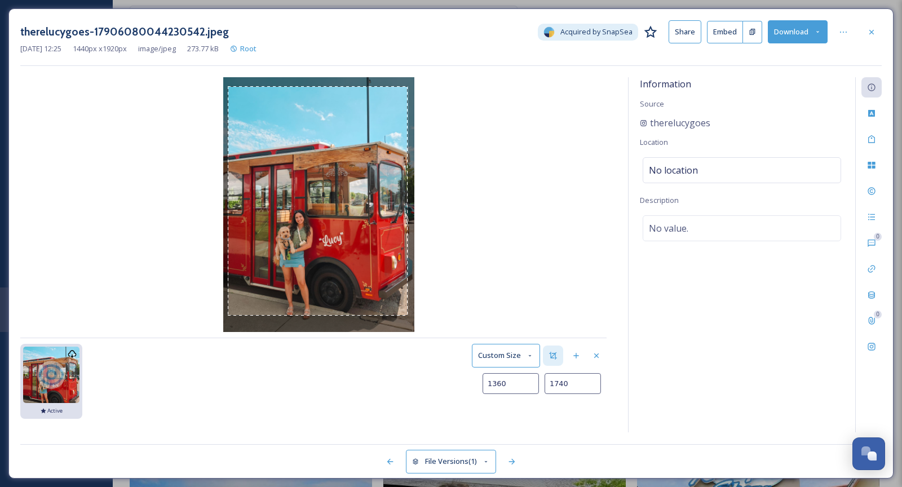
type input "1743"
type input "1363"
type input "1746"
type input "1364"
type input "1748"
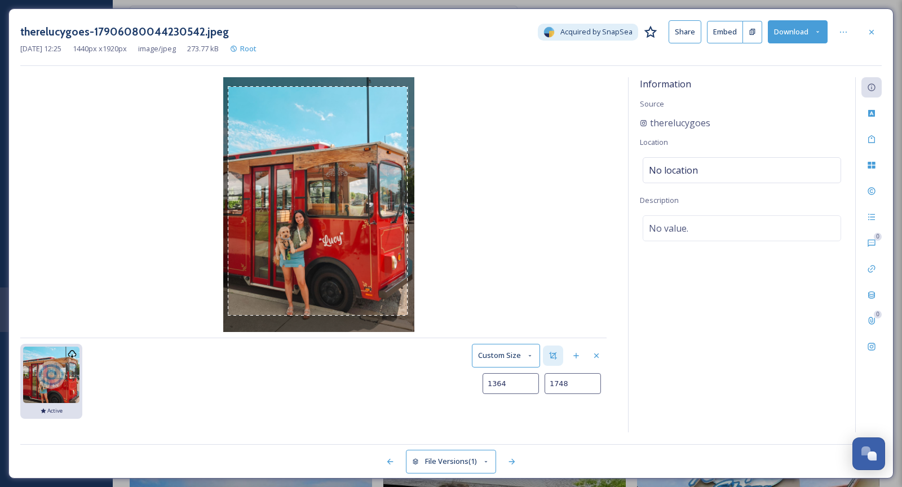
type input "1365"
type input "1750"
type input "1366"
type input "1751"
type input "1367"
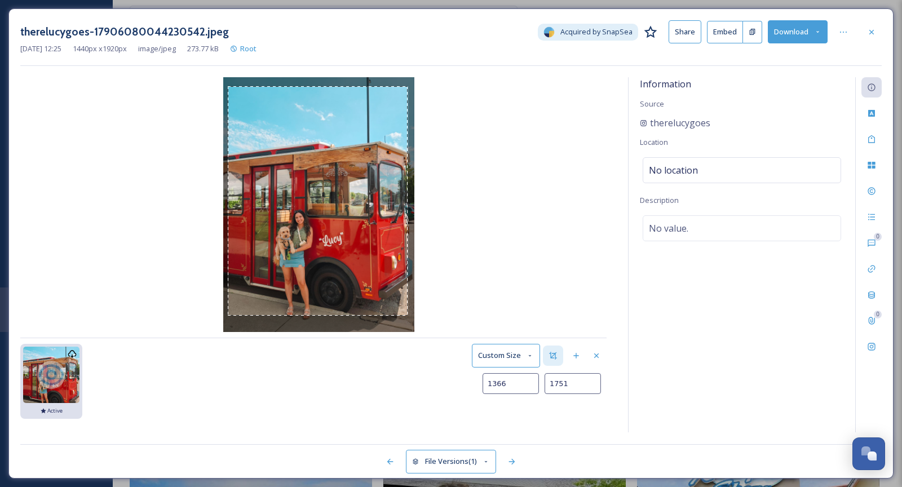
type input "1754"
type input "1370"
type input "1757"
type input "1373"
type input "1762"
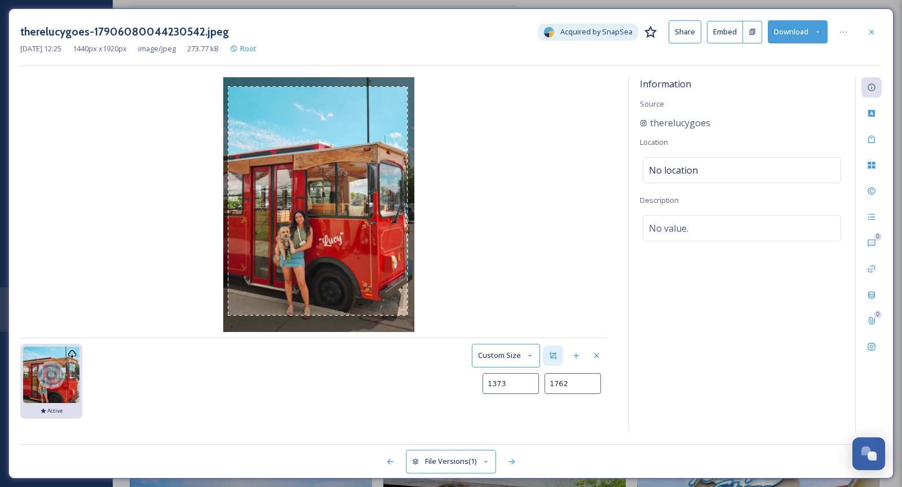
type input "1375"
type input "1767"
type input "1377"
type input "1771"
type input "1378"
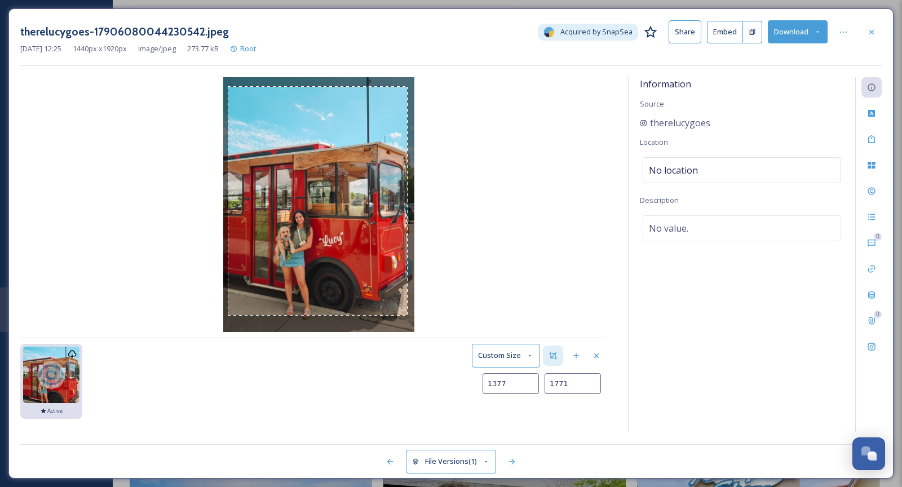
type input "1773"
type input "1379"
type input "1774"
click at [411, 321] on img at bounding box center [318, 204] width 191 height 255
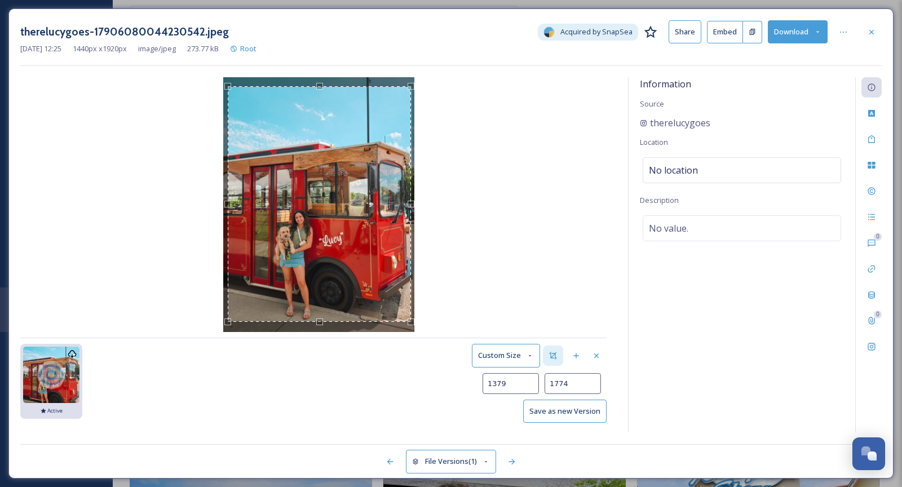
click at [575, 416] on button "Save as new Version" at bounding box center [564, 411] width 83 height 23
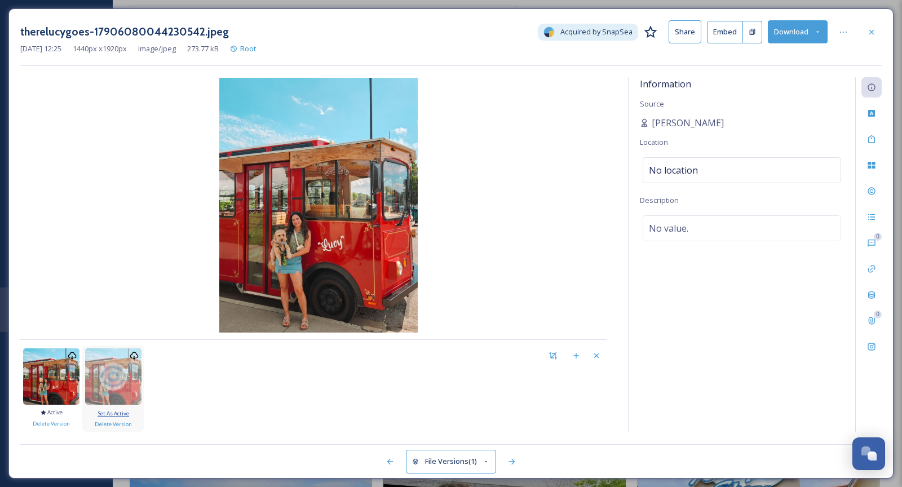
click at [121, 411] on span "Set As Active" at bounding box center [114, 413] width 32 height 7
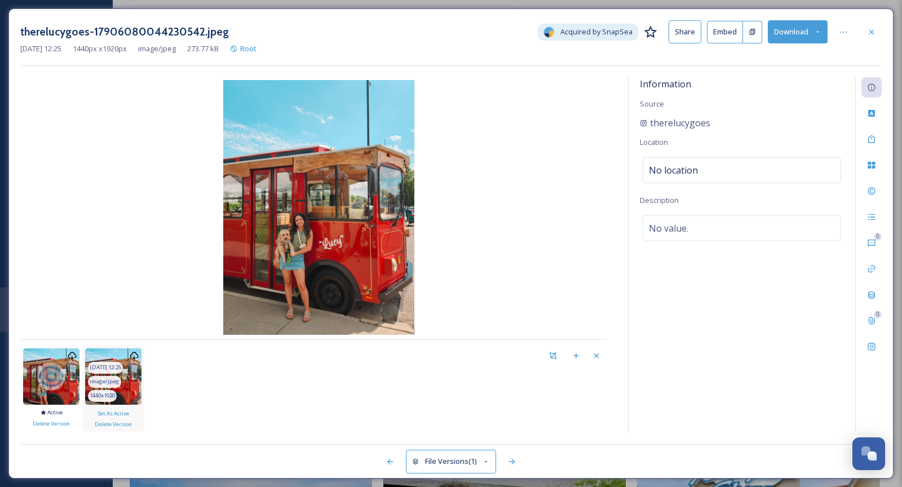
click at [113, 387] on div "image/jpeg" at bounding box center [104, 382] width 33 height 12
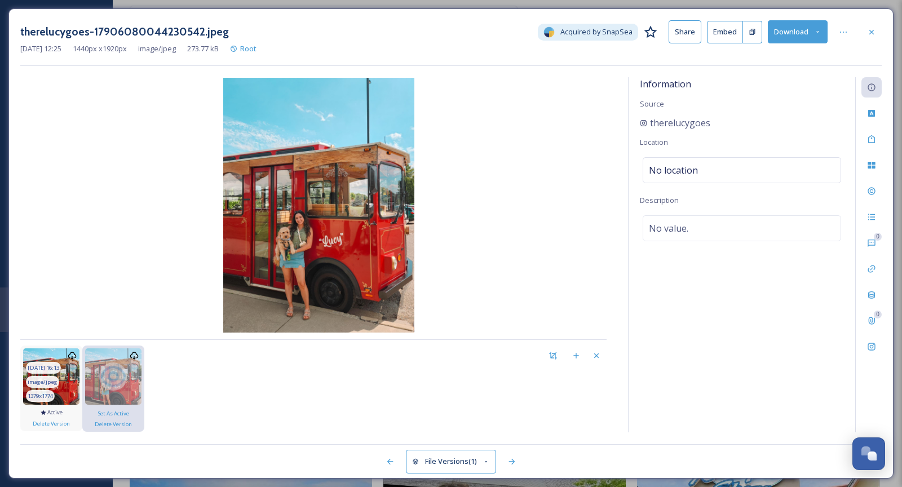
click at [74, 383] on img at bounding box center [51, 376] width 56 height 56
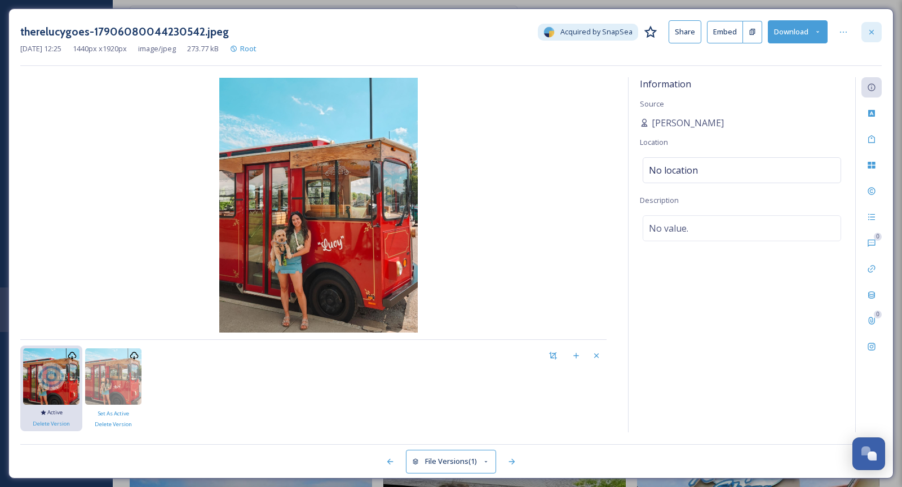
click at [865, 34] on div at bounding box center [872, 32] width 20 height 20
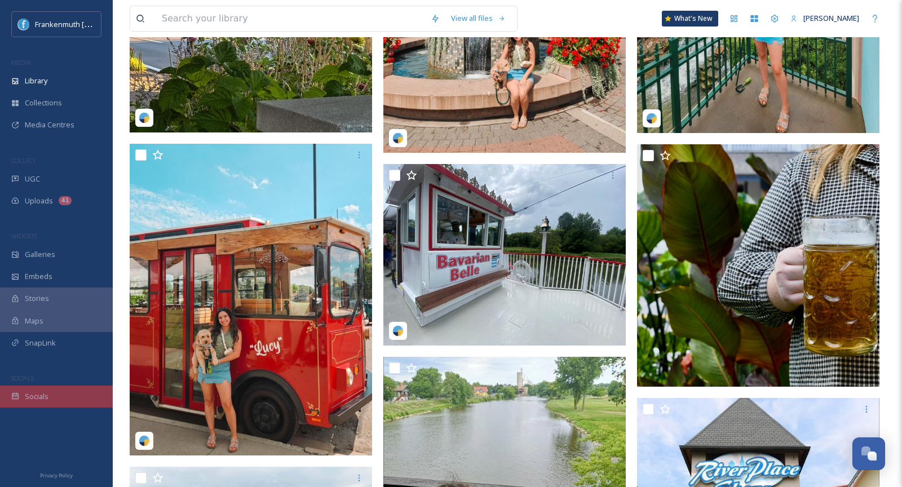
click at [36, 401] on div "Socials" at bounding box center [56, 397] width 113 height 22
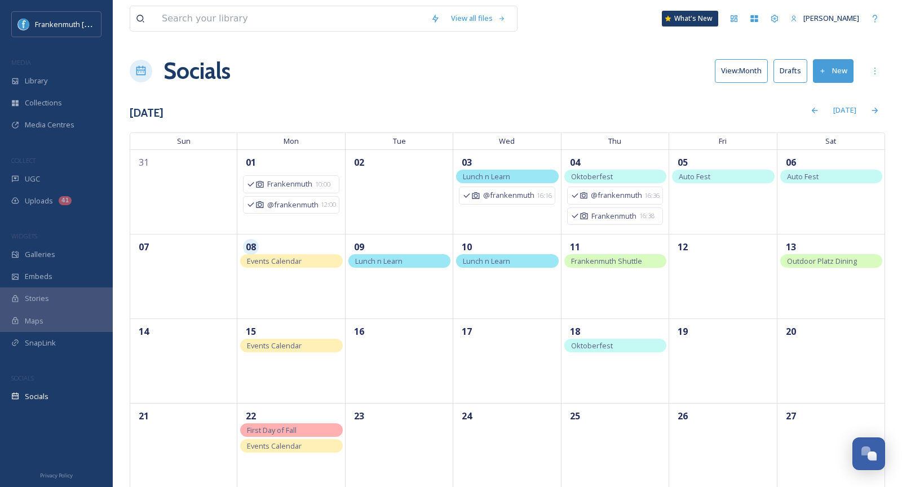
click at [793, 78] on button "Drafts" at bounding box center [791, 70] width 34 height 23
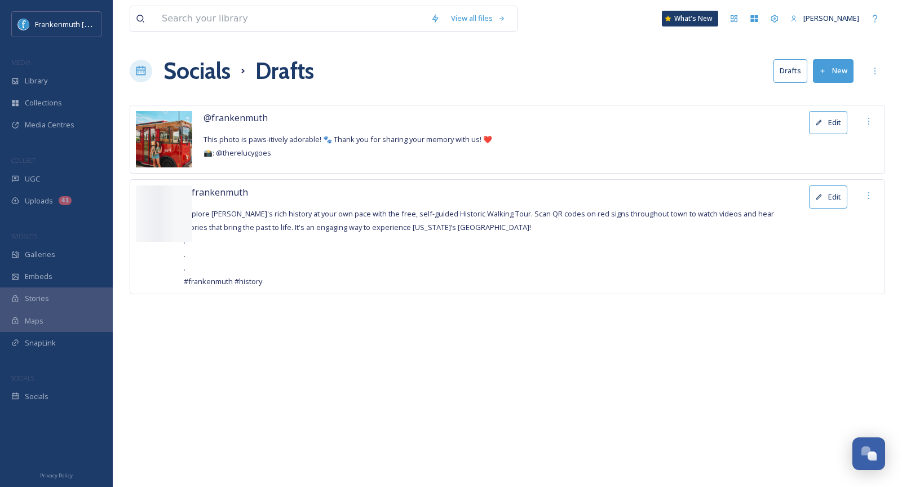
click at [821, 123] on icon at bounding box center [818, 122] width 7 height 7
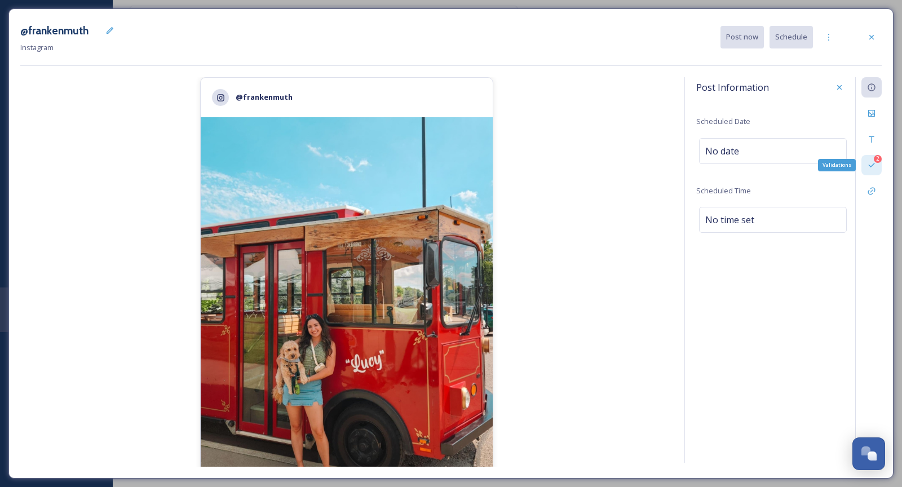
click at [871, 160] on div "2 Validations" at bounding box center [872, 165] width 20 height 20
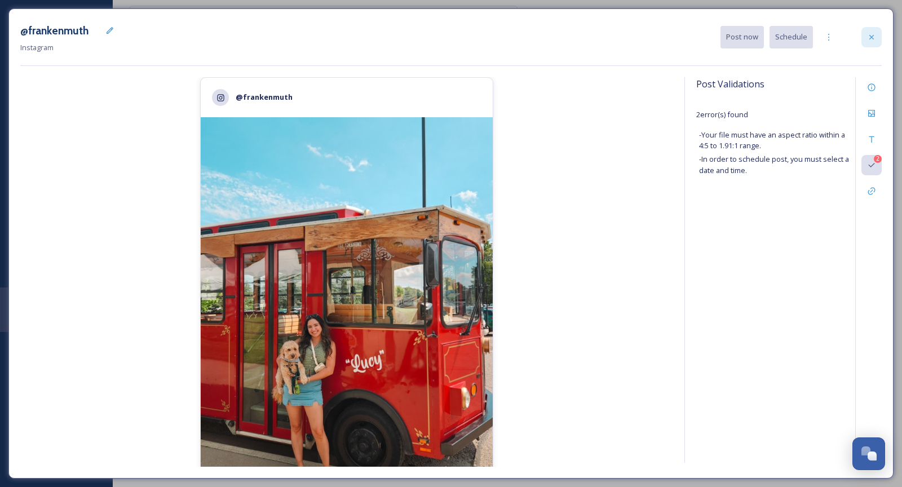
click at [873, 40] on icon at bounding box center [871, 37] width 9 height 9
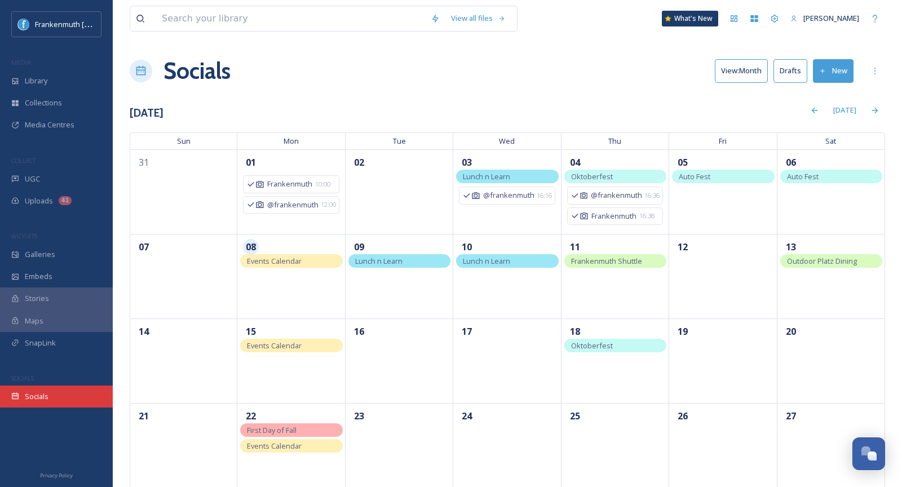
click at [64, 401] on div "Socials" at bounding box center [56, 397] width 113 height 22
click at [800, 80] on button "Drafts" at bounding box center [791, 70] width 34 height 23
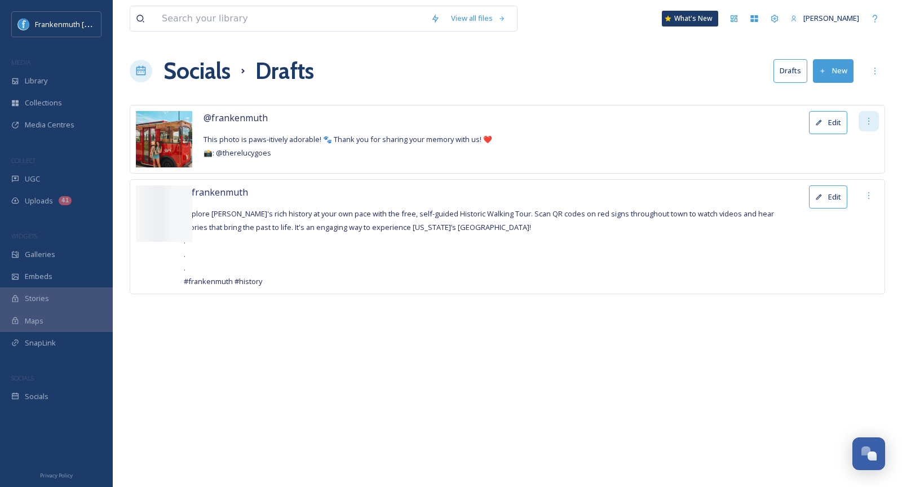
click at [868, 118] on icon at bounding box center [868, 121] width 9 height 9
click at [824, 122] on button "Edit" at bounding box center [828, 122] width 38 height 23
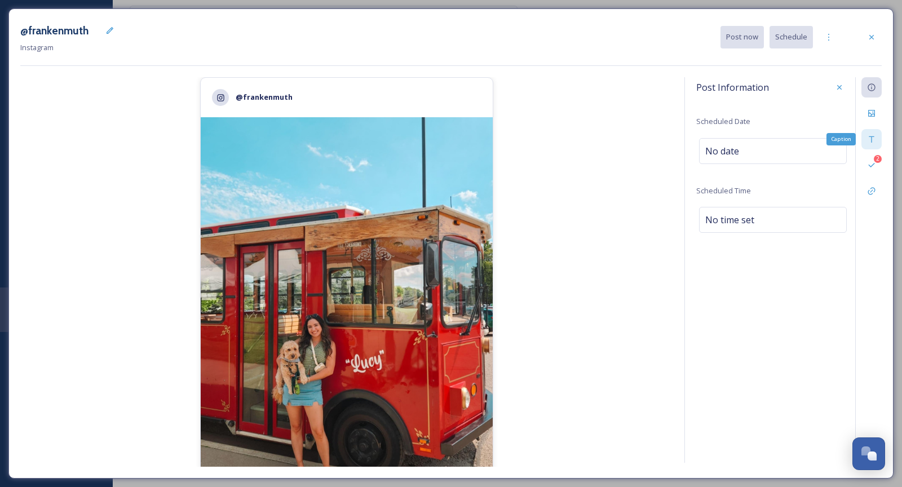
click at [874, 136] on icon at bounding box center [871, 139] width 5 height 6
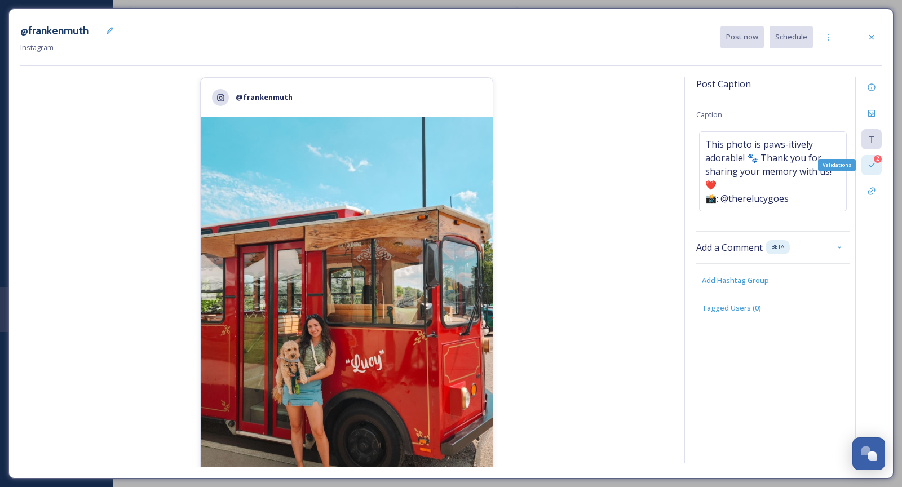
click at [876, 167] on icon at bounding box center [871, 165] width 9 height 9
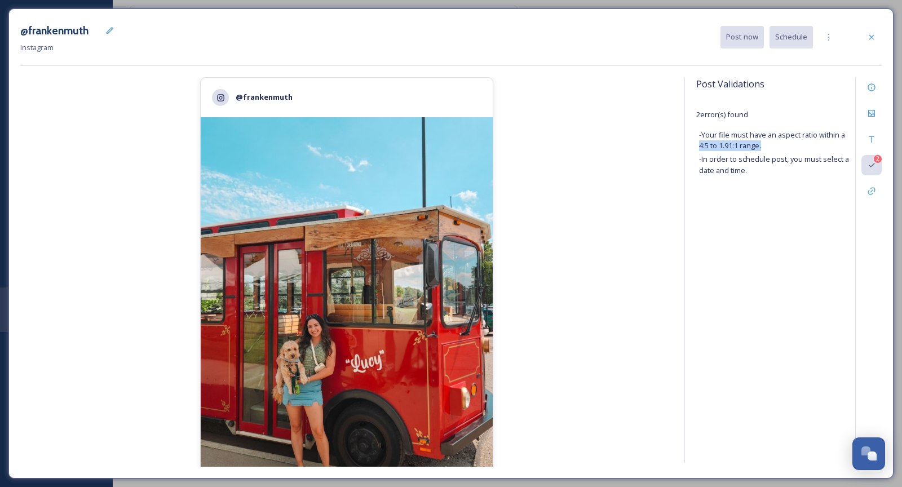
drag, startPoint x: 700, startPoint y: 145, endPoint x: 772, endPoint y: 144, distance: 72.2
click at [772, 144] on span "- Your file must have an aspect ratio within a 4:5 to 1.91:1 range." at bounding box center [775, 140] width 153 height 21
copy span "4:5 to 1.91:1 range."
click at [869, 117] on icon at bounding box center [871, 113] width 9 height 9
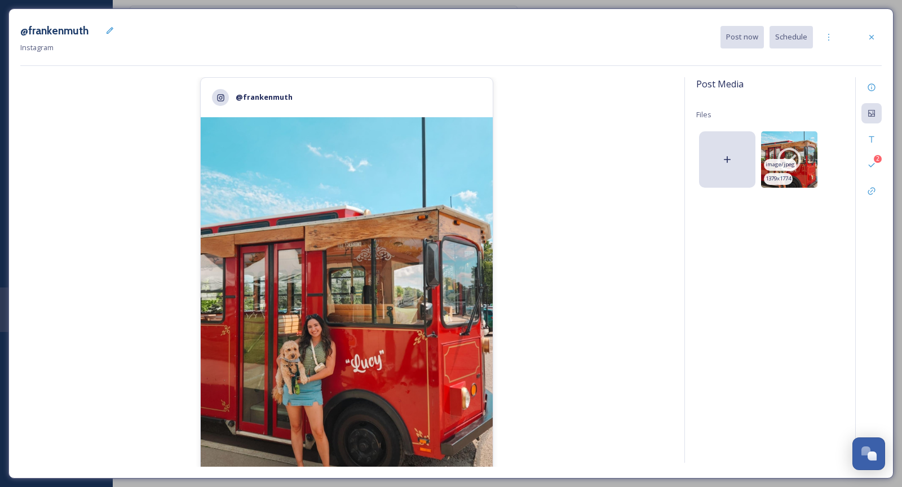
click at [795, 155] on icon at bounding box center [790, 160] width 24 height 24
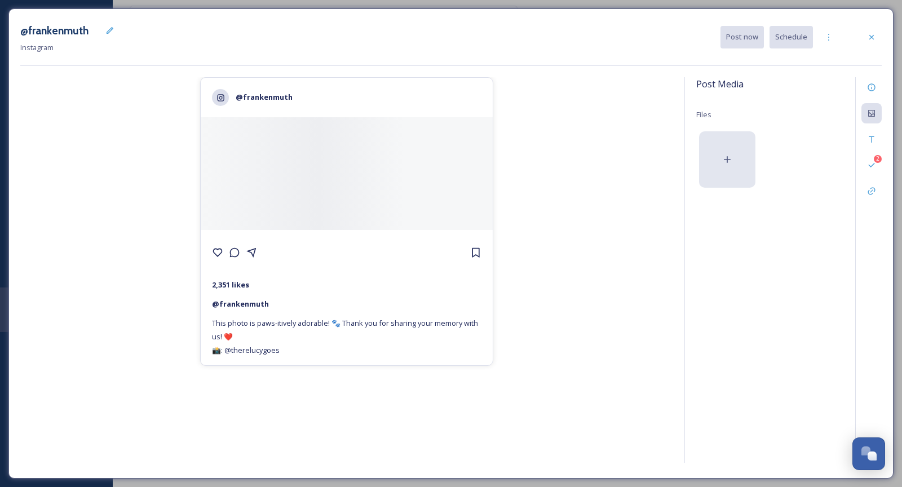
click at [720, 166] on div at bounding box center [727, 159] width 56 height 56
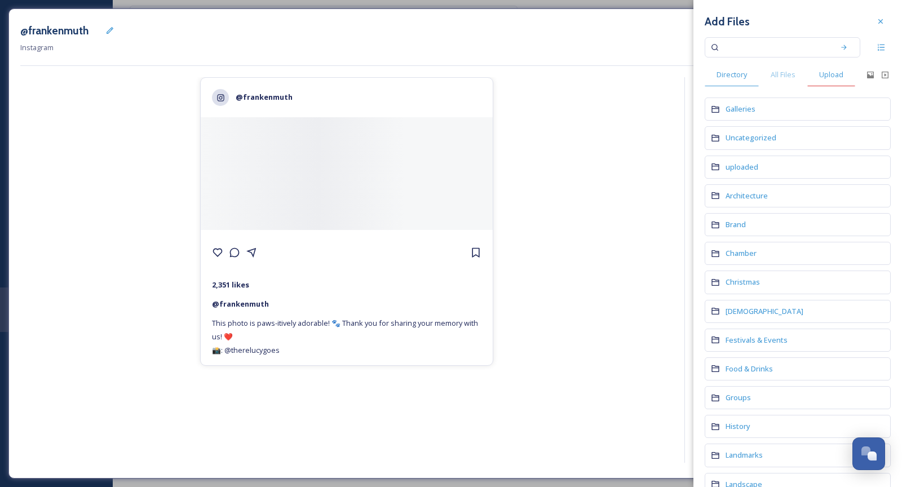
click at [833, 72] on span "Upload" at bounding box center [831, 74] width 24 height 11
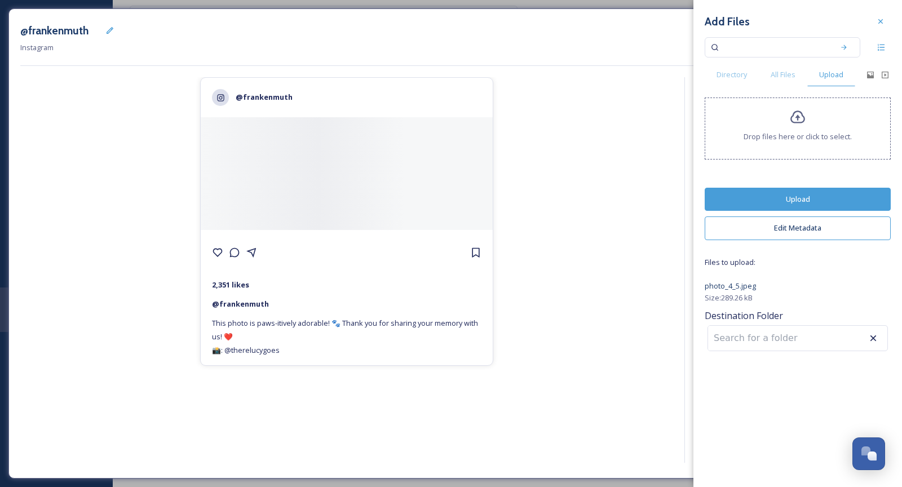
click at [806, 200] on button "Upload" at bounding box center [798, 199] width 186 height 23
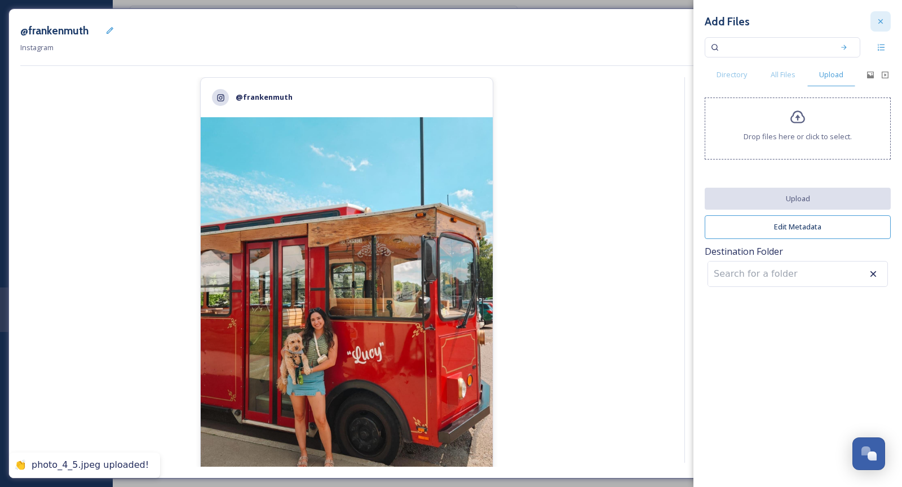
click at [886, 23] on div at bounding box center [881, 21] width 20 height 20
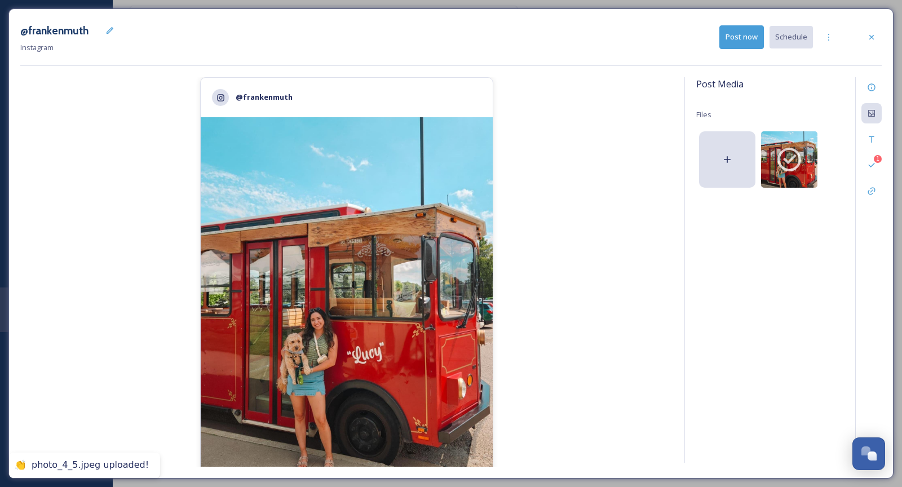
click at [638, 274] on div "@frankenmuth 2,351 likes @ frankenmuth This photo is paws-itively adorable! 🐾 T…" at bounding box center [346, 272] width 653 height 390
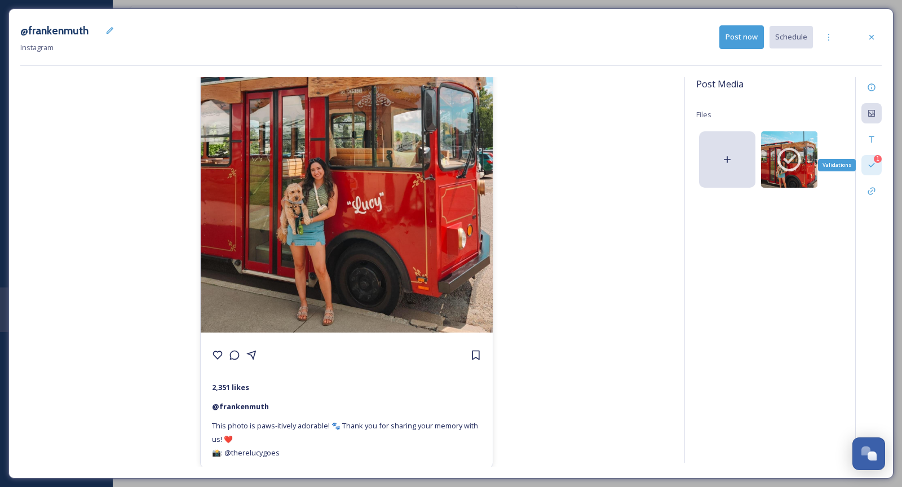
click at [874, 164] on icon at bounding box center [871, 165] width 6 height 5
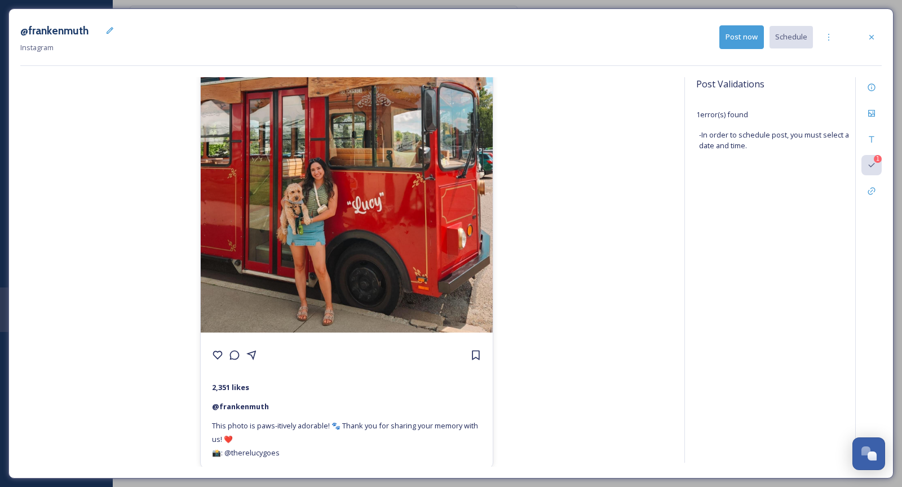
click at [743, 34] on button "Post now" at bounding box center [742, 36] width 45 height 23
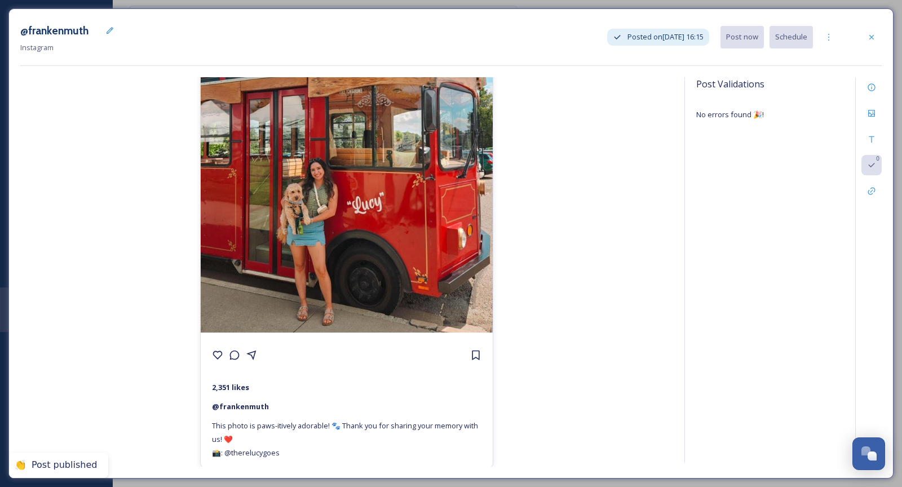
scroll to position [0, 0]
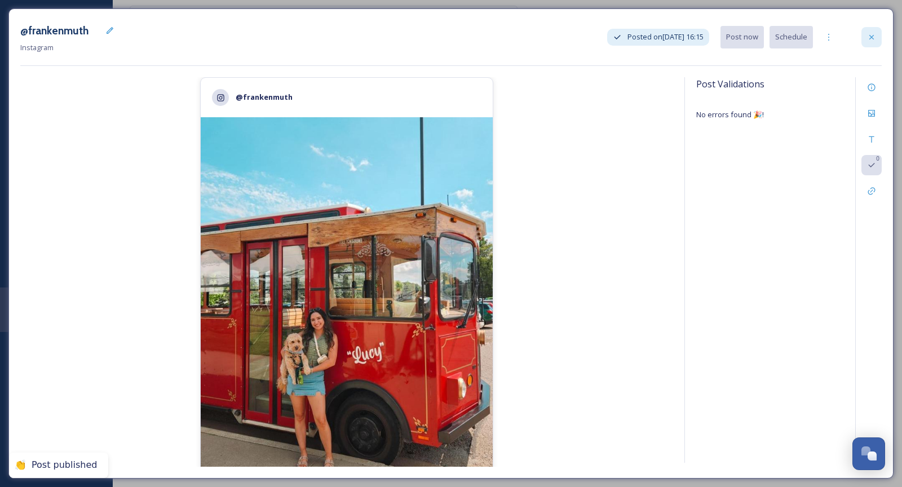
click at [875, 29] on div at bounding box center [872, 37] width 20 height 20
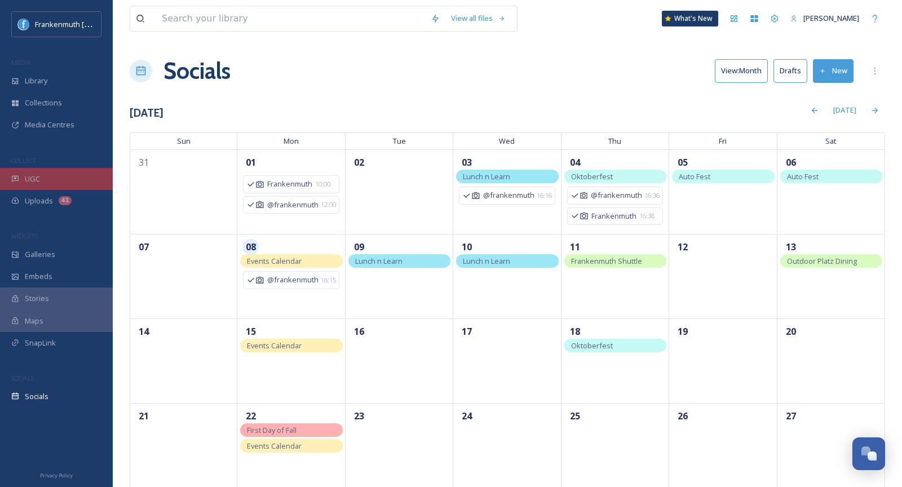
click at [56, 173] on div "UGC" at bounding box center [56, 179] width 113 height 22
